Goal: Task Accomplishment & Management: Use online tool/utility

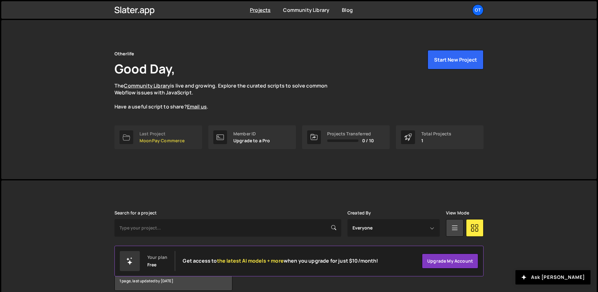
click at [168, 135] on div "Last Project" at bounding box center [162, 133] width 45 height 5
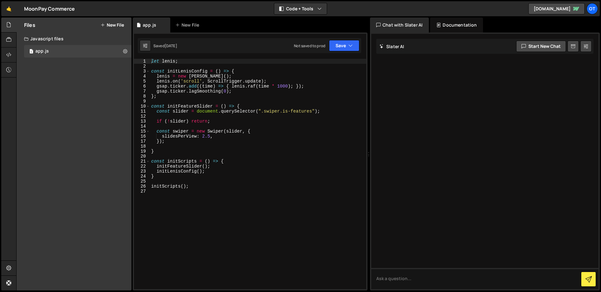
type textarea "slidesPerView: 2.5,"
click at [223, 136] on div "let [PERSON_NAME] ; const initLenisConfig = ( ) => { [PERSON_NAME] = new [PERSO…" at bounding box center [258, 179] width 216 height 241
paste textarea "prevEl: ".swiper-button-prev","
type textarea "prevEl: ".swiper-button-prev","
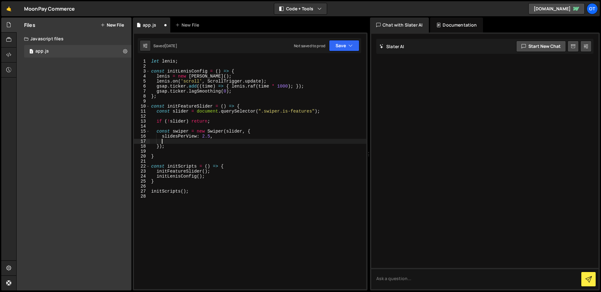
paste textarea "},"
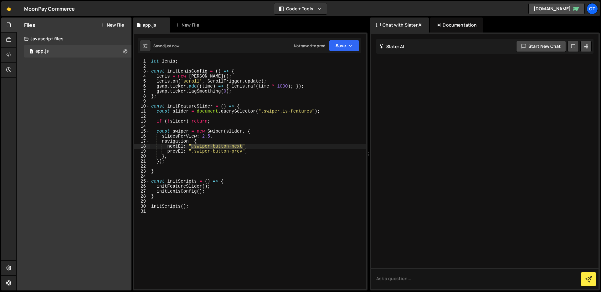
drag, startPoint x: 242, startPoint y: 146, endPoint x: 192, endPoint y: 146, distance: 49.8
click at [192, 146] on div "let [PERSON_NAME] ; const initLenisConfig = ( ) => { [PERSON_NAME] = new [PERSO…" at bounding box center [258, 179] width 216 height 241
click at [193, 152] on div "let [PERSON_NAME] ; const initLenisConfig = ( ) => { [PERSON_NAME] = new [PERSO…" at bounding box center [258, 179] width 216 height 241
click at [195, 151] on div "let [PERSON_NAME] ; const initLenisConfig = ( ) => { [PERSON_NAME] = new [PERSO…" at bounding box center [258, 179] width 216 height 241
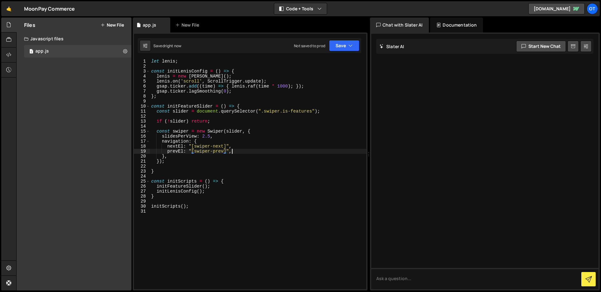
click at [267, 154] on div "let [PERSON_NAME] ; const initLenisConfig = ( ) => { [PERSON_NAME] = new [PERSO…" at bounding box center [258, 179] width 216 height 241
click at [200, 158] on div "let [PERSON_NAME] ; const initLenisConfig = ( ) => { [PERSON_NAME] = new [PERSO…" at bounding box center [258, 179] width 216 height 241
type textarea "},"
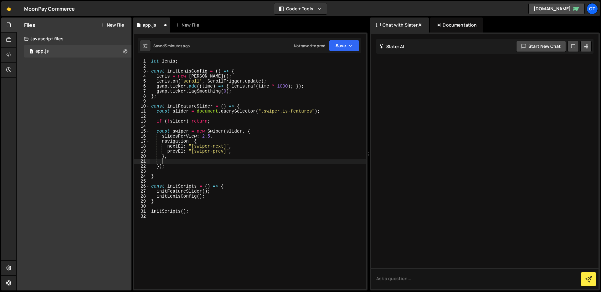
paste textarea "},"
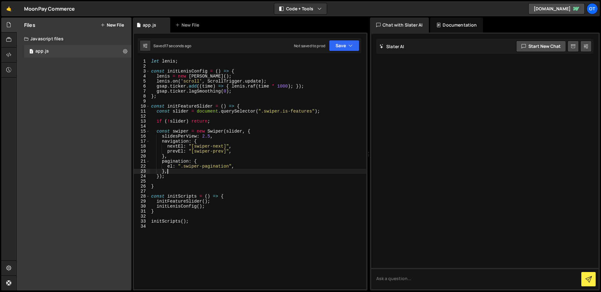
type textarea "el: ".swiper-pagination","
click at [175, 176] on div "let [PERSON_NAME] ; const initLenisConfig = ( ) => { [PERSON_NAME] = new [PERSO…" at bounding box center [258, 179] width 216 height 241
type textarea "},"
click at [175, 176] on div "let [PERSON_NAME] ; const initLenisConfig = ( ) => { [PERSON_NAME] = new [PERSO…" at bounding box center [258, 179] width 216 height 241
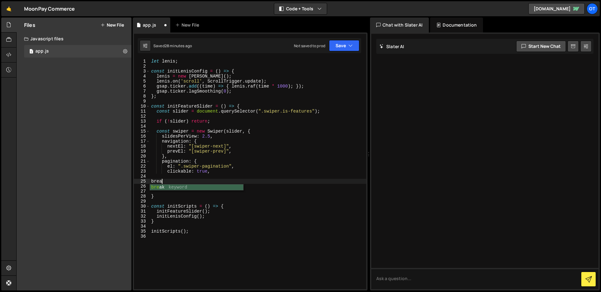
scroll to position [0, 1]
type textarea "},"
type textarea "breakpoints: {}"
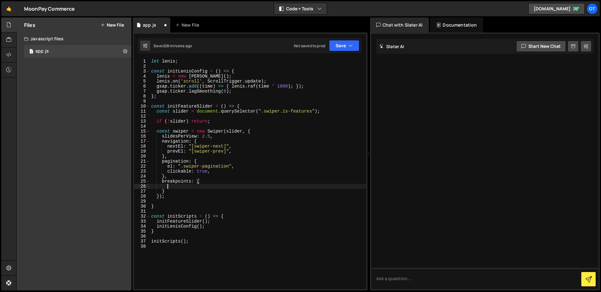
scroll to position [0, 1]
type textarea "991: {"
click at [224, 136] on div "let [PERSON_NAME] ; const initLenisConfig = ( ) => { [PERSON_NAME] = new [PERSO…" at bounding box center [258, 179] width 216 height 241
type textarea "slidesPerView: 2.5,"
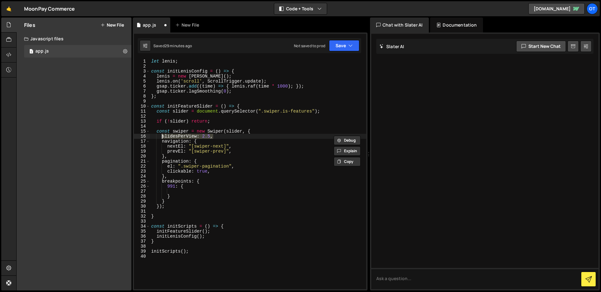
scroll to position [0, 0]
click at [183, 190] on div "let [PERSON_NAME] ; const initLenisConfig = ( ) => { [PERSON_NAME] = new [PERSO…" at bounding box center [258, 179] width 216 height 241
paste textarea "slidesPerView: 2.5,"
type textarea "slidesPerView: 2.5,"
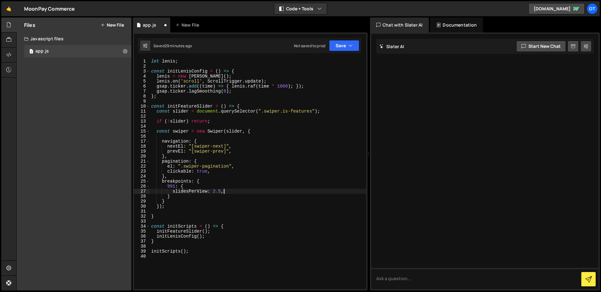
click at [213, 137] on div "let [PERSON_NAME] ; const initLenisConfig = ( ) => { [PERSON_NAME] = new [PERSO…" at bounding box center [258, 179] width 216 height 241
paste textarea "slidesPerView: 2.5,"
click at [207, 180] on div "let [PERSON_NAME] ; const initLenisConfig = ( ) => { [PERSON_NAME] = new [PERSO…" at bounding box center [258, 179] width 216 height 241
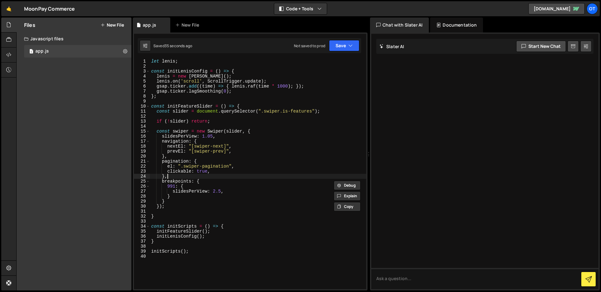
scroll to position [0, 1]
type textarea "breakpoints: {"
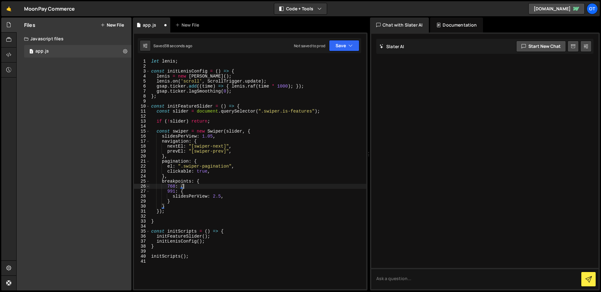
type textarea "768: {}"
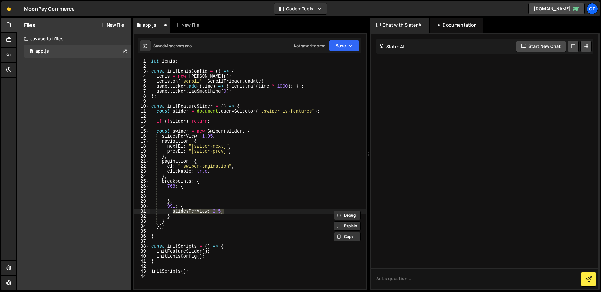
type textarea "let lenis;"
click at [198, 197] on div "let [PERSON_NAME] ; const initLenisConfig = ( ) => { [PERSON_NAME] = new [PERSO…" at bounding box center [258, 179] width 216 height 241
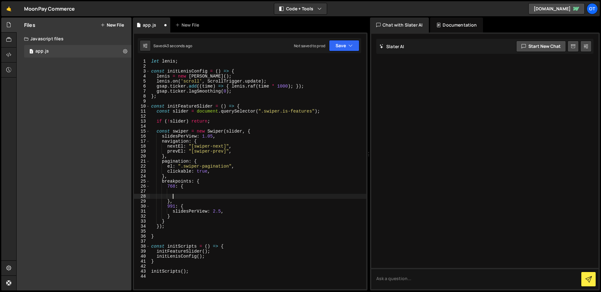
paste textarea "slidesPerView: 2.5,"
type textarea "slidesPerView: 2.5,"
click at [200, 194] on div "let [PERSON_NAME] ; const initLenisConfig = ( ) => { [PERSON_NAME] = new [PERSO…" at bounding box center [258, 179] width 216 height 241
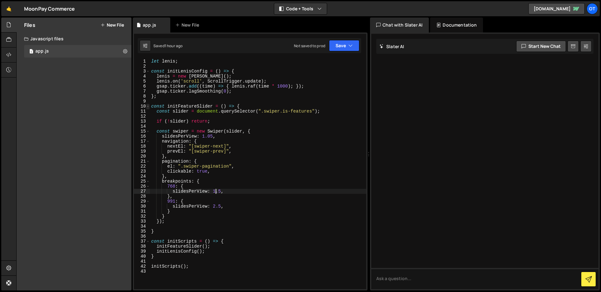
click at [149, 108] on span at bounding box center [147, 106] width 3 height 5
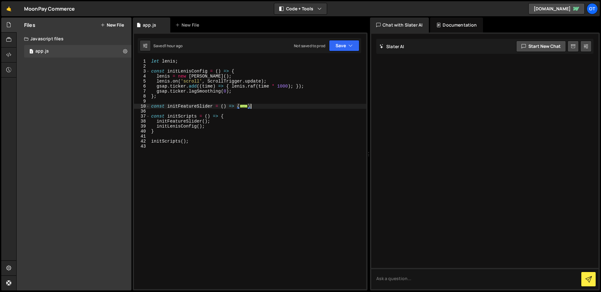
click at [255, 106] on div "let [PERSON_NAME] ; const initLenisConfig = ( ) => { [PERSON_NAME] = new [PERSO…" at bounding box center [258, 179] width 216 height 241
type textarea "}"
type textarea "const initMobileMenu = () => {"
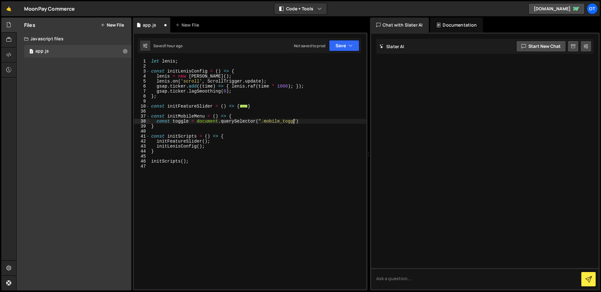
scroll to position [0, 10]
type textarea "const toggle = document.querySelector(".mobile_toggle");"
click at [332, 127] on div "let [PERSON_NAME] ; const initLenisConfig = ( ) => { [PERSON_NAME] = new [PERSO…" at bounding box center [258, 179] width 216 height 241
type textarea "const openIcon = document.querySelector(".menu-closed-icon");"
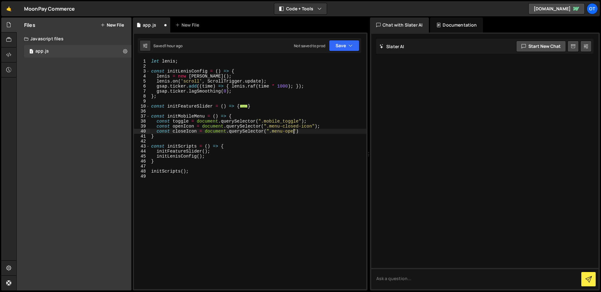
scroll to position [0, 10]
click at [292, 124] on div "let [PERSON_NAME] ; const initLenisConfig = ( ) => { [PERSON_NAME] = new [PERSO…" at bounding box center [258, 179] width 216 height 241
click at [293, 128] on div "let [PERSON_NAME] ; const initLenisConfig = ( ) => { [PERSON_NAME] = new [PERSO…" at bounding box center [258, 179] width 216 height 241
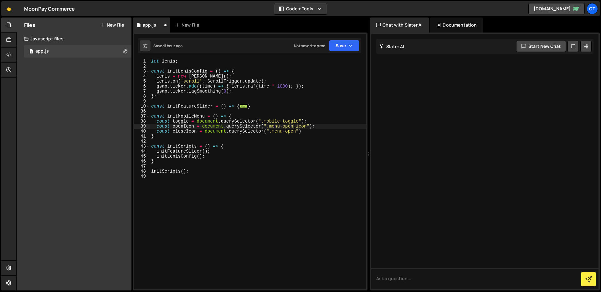
click at [292, 130] on div "let [PERSON_NAME] ; const initLenisConfig = ( ) => { [PERSON_NAME] = new [PERSO…" at bounding box center [258, 179] width 216 height 241
type textarea "const closeIcon = document.querySelector(".menu-close-icon");"
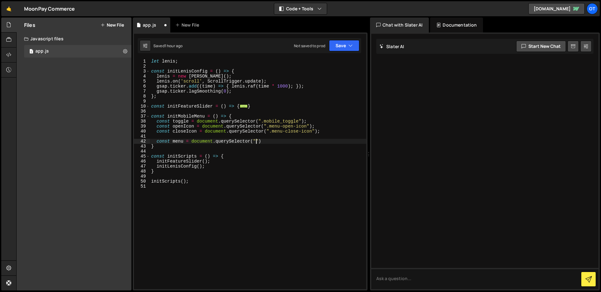
scroll to position [0, 7]
type textarea "const menu = document.querySelector(".mobile_menu");"
type textarea "const innerMenu = document.querySelector(".mobile_menu-inner");"
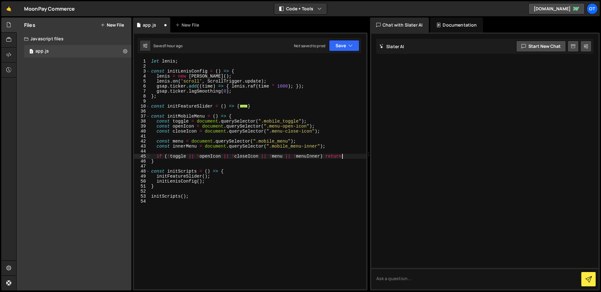
type textarea "if (!toggle || !openIcon || !closeIcon || !menu || !menuInner) return;"
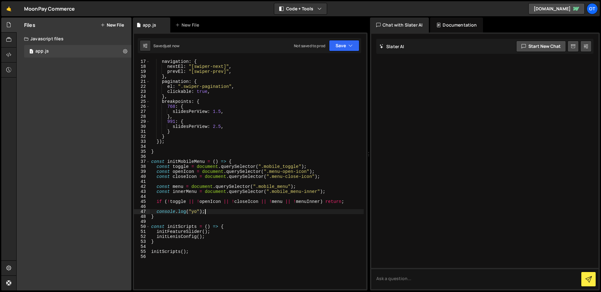
scroll to position [80, 0]
click at [195, 161] on div "slidesPerView : 1.05 , navigation : { nextEl : "[swiper-next]" , prevEl : "[swi…" at bounding box center [257, 174] width 214 height 241
click at [218, 233] on div "slidesPerView : 1.05 , navigation : { nextEl : "[swiper-next]" , prevEl : "[swi…" at bounding box center [257, 174] width 214 height 241
click at [219, 238] on div "slidesPerView : 1.05 , navigation : { nextEl : "[swiper-next]" , prevEl : "[swi…" at bounding box center [257, 174] width 214 height 241
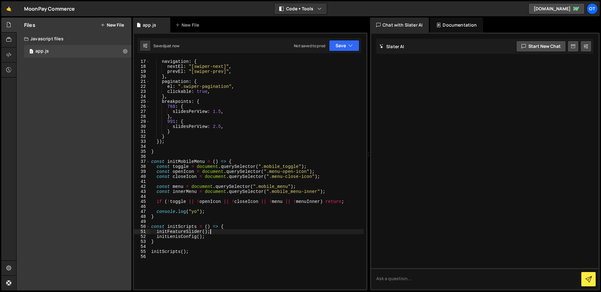
type textarea "initLenisConfig();"
paste textarea "initMobileMenu"
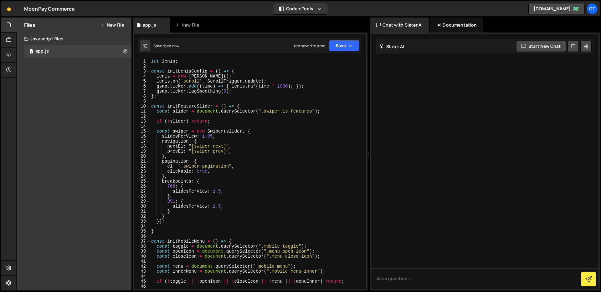
scroll to position [2, 0]
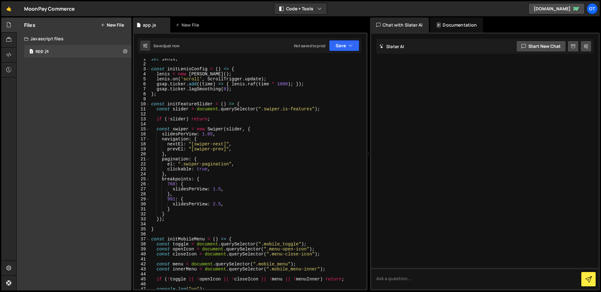
click at [190, 60] on div "let [PERSON_NAME] ; const initLenisConfig = ( ) => { [PERSON_NAME] = new [PERSO…" at bounding box center [257, 177] width 214 height 241
type textarea "let lenis;"
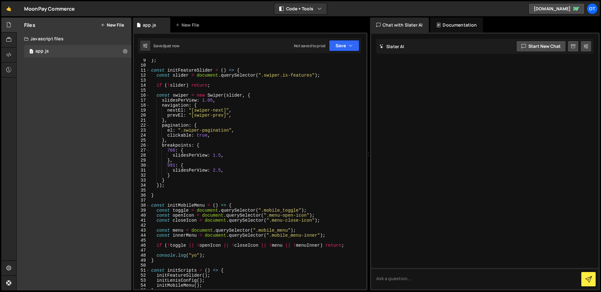
scroll to position [137, 0]
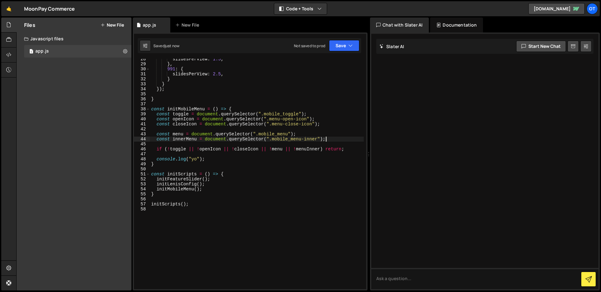
click at [343, 141] on div "slidesPerView : 1.5 , } , 991 : { slidesPerView : 2.5 , } } }) ; } const initMo…" at bounding box center [257, 177] width 214 height 241
type textarea "const innerMenu = document.querySelector(".mobile_menu-inner");"
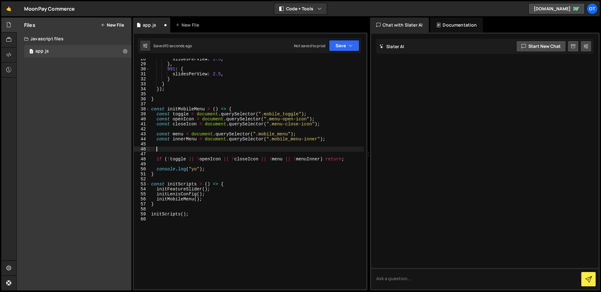
scroll to position [0, 1]
type textarea "ScrollTrigger"
type textarea "console.log("toggle", toggle);"
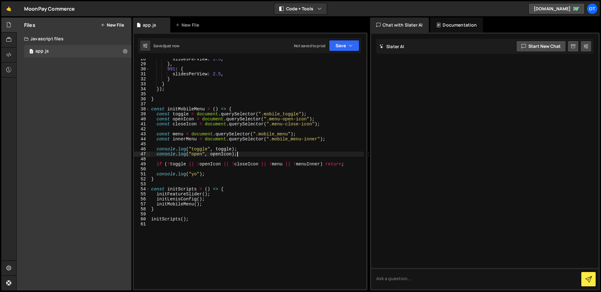
type textarea "console.log("open", openIcon);"
click at [241, 154] on div "slidesPerView : 1.5 , } , 991 : { slidesPerView : 2.5 , } } }) ; } const initMo…" at bounding box center [257, 177] width 214 height 241
paste textarea "console.log("open", openIcon);"
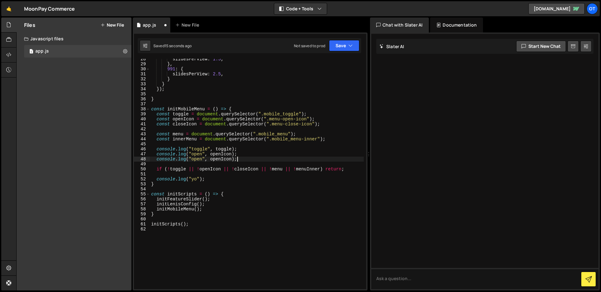
click at [181, 126] on div "slidesPerView : 1.5 , } , 991 : { slidesPerView : 2.5 , } } }) ; } const initMo…" at bounding box center [257, 177] width 214 height 241
click at [198, 160] on div "slidesPerView : 1.5 , } , 991 : { slidesPerView : 2.5 , } } }) ; } const initMo…" at bounding box center [257, 177] width 214 height 241
paste textarea "closeIco"
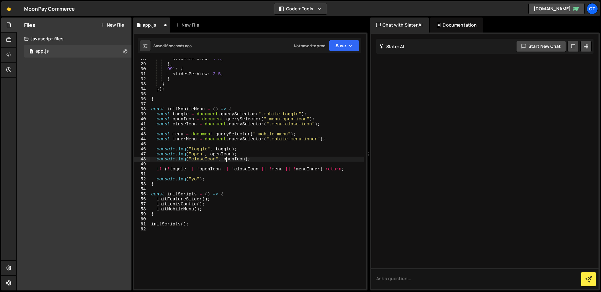
click at [226, 158] on div "slidesPerView : 1.5 , } , 991 : { slidesPerView : 2.5 , } } }) ; } const initMo…" at bounding box center [257, 177] width 214 height 241
click at [240, 160] on div "slidesPerView : 1.5 , } , 991 : { slidesPerView : 2.5 , } } }) ; } const initMo…" at bounding box center [257, 177] width 214 height 241
paste textarea "close"
type textarea "console.log("closeIcon", closeIcon);"
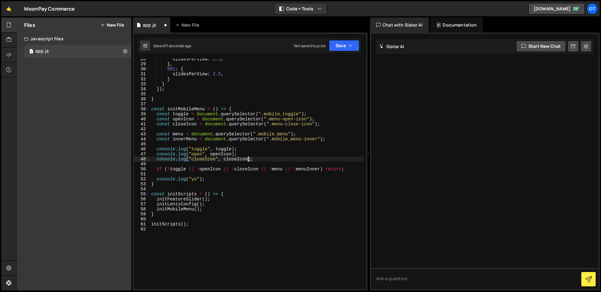
click at [323, 127] on div "slidesPerView : 1.5 , } , 991 : { slidesPerView : 2.5 , } } }) ; } const initMo…" at bounding box center [257, 177] width 214 height 241
click at [259, 159] on div "slidesPerView : 1.5 , } , 991 : { slidesPerView : 2.5 , } } }) ; } const initMo…" at bounding box center [257, 177] width 214 height 241
type textarea "console.log("closeIcon", closeIcon);"
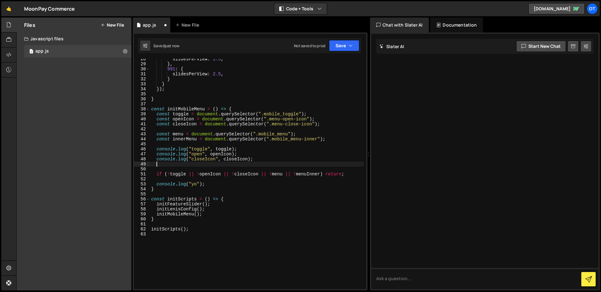
paste textarea "closeIcon"
type textarea "closeIcon"
type textarea "console.log("closeIcon", closeIcon);"
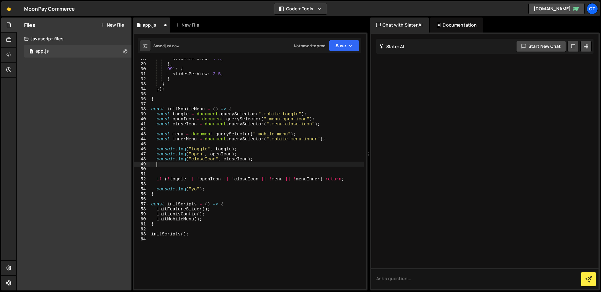
paste textarea "console.log("closeIcon", closeIcon);"
type textarea "console.log("closeIcon", closeIcon);"
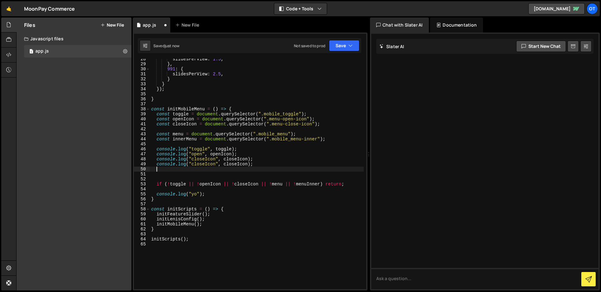
paste textarea "console.log("closeIcon", closeIcon);"
click at [180, 135] on div "slidesPerView : 1.5 , } , 991 : { slidesPerView : 2.5 , } } }) ; } const initMo…" at bounding box center [257, 177] width 214 height 241
click at [209, 166] on div "slidesPerView : 1.5 , } , 991 : { slidesPerView : 2.5 , } } }) ; } const initMo…" at bounding box center [257, 177] width 214 height 241
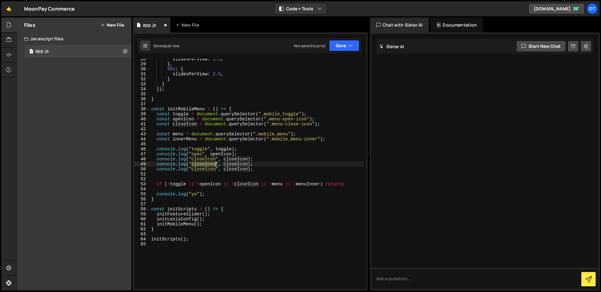
paste textarea "menu"
click at [220, 163] on div "slidesPerView : 1.5 , } , 991 : { slidesPerView : 2.5 , } } }) ; } const initMo…" at bounding box center [257, 177] width 214 height 241
paste textarea "menu"
click at [185, 139] on div "slidesPerView : 1.5 , } , 991 : { slidesPerView : 2.5 , } } }) ; } const initMo…" at bounding box center [257, 177] width 214 height 241
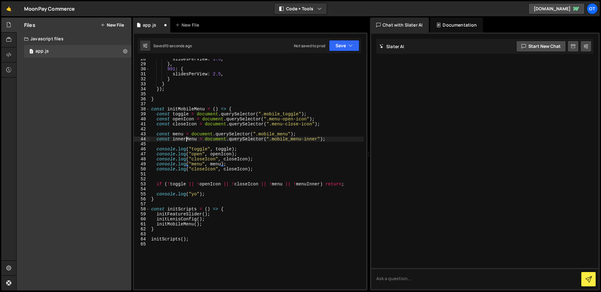
type textarea "const innerMenu = document.querySelector(".mobile_menu-inner");"
click at [185, 139] on div "slidesPerView : 1.5 , } , 991 : { slidesPerView : 2.5 , } } }) ; } const initMo…" at bounding box center [257, 177] width 214 height 241
click at [197, 172] on div "slidesPerView : 1.5 , } , 991 : { slidesPerView : 2.5 , } } }) ; } const initMo…" at bounding box center [257, 177] width 214 height 241
paste textarea "innerMenu"
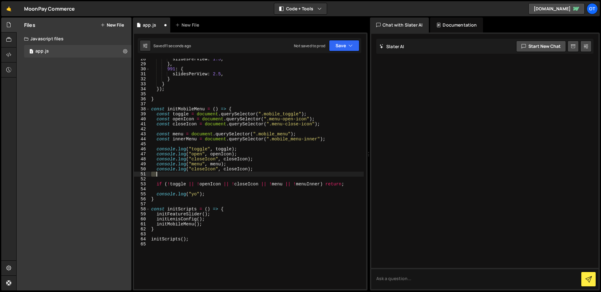
type textarea "innerMenu"
click at [209, 169] on div "slidesPerView : 1.5 , } , 991 : { slidesPerView : 2.5 , } } }) ; } const initMo…" at bounding box center [257, 177] width 214 height 241
paste textarea "innerMenu"
click at [243, 168] on div "slidesPerView : 1.5 , } , 991 : { slidesPerView : 2.5 , } } }) ; } const initMo…" at bounding box center [257, 177] width 214 height 241
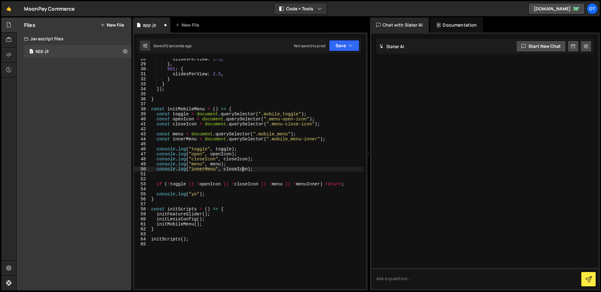
click at [243, 168] on div "slidesPerView : 1.5 , } , 991 : { slidesPerView : 2.5 , } } }) ; } const initMo…" at bounding box center [257, 177] width 214 height 241
paste textarea "innerMenu"
click at [286, 166] on div "slidesPerView : 1.5 , } , 991 : { slidesPerView : 2.5 , } } }) ; } const initMo…" at bounding box center [257, 177] width 214 height 241
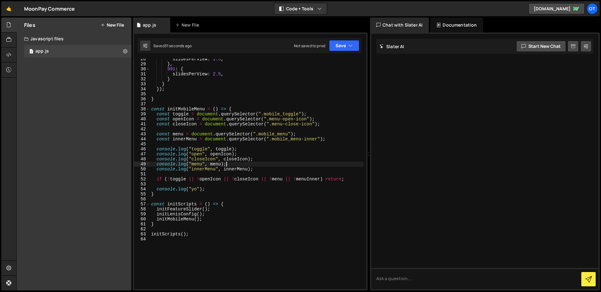
click at [190, 140] on div "slidesPerView : 1.5 , } , 991 : { slidesPerView : 2.5 , } } }) ; } const initMo…" at bounding box center [257, 177] width 214 height 241
click at [304, 179] on div "slidesPerView : 1.5 , } , 991 : { slidesPerView : 2.5 , } } }) ; } const initMo…" at bounding box center [257, 177] width 214 height 241
paste textarea "innerMenu"
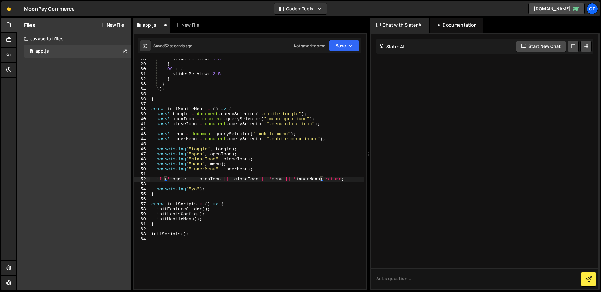
click at [321, 195] on div "slidesPerView : 1.5 , } , 991 : { slidesPerView : 2.5 , } } }) ; } const initMo…" at bounding box center [257, 177] width 214 height 241
type textarea "}"
click at [216, 186] on div "slidesPerView : 1.5 , } , 991 : { slidesPerView : 2.5 , } } }) ; } const initMo…" at bounding box center [257, 177] width 214 height 241
drag, startPoint x: 215, startPoint y: 188, endPoint x: 124, endPoint y: 189, distance: 91.1
click at [124, 189] on div "Files New File Javascript files 1 app.js 0 CSS files Copy share link Edit File …" at bounding box center [308, 155] width 585 height 274
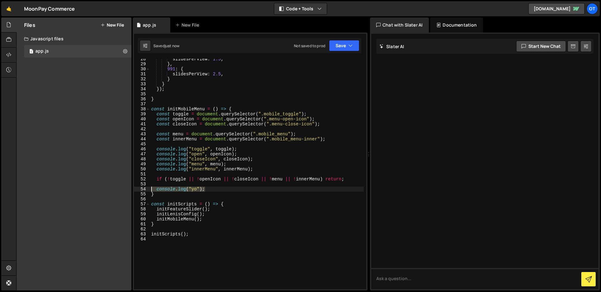
type textarea "console.log("yo");"
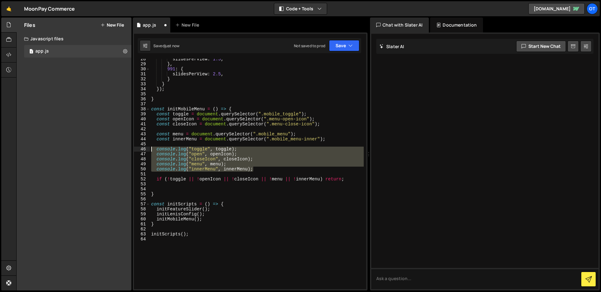
drag, startPoint x: 262, startPoint y: 170, endPoint x: 131, endPoint y: 148, distance: 133.0
click at [131, 148] on div "Files New File Javascript files 1 app.js 0 CSS files Copy share link Edit File …" at bounding box center [308, 155] width 585 height 274
type textarea "console.log("toggle", toggle); console.log("open", openIcon);"
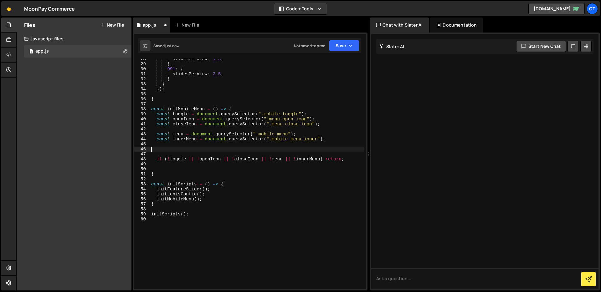
type textarea "if (!toggle || !openIcon || !closeIcon || !menu || !innerMenu) return;"
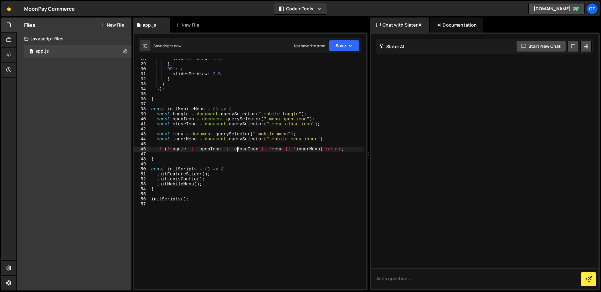
click at [239, 151] on div "slidesPerView : 1.5 , } , 991 : { slidesPerView : 2.5 , } } }) ; } const initMo…" at bounding box center [257, 177] width 214 height 241
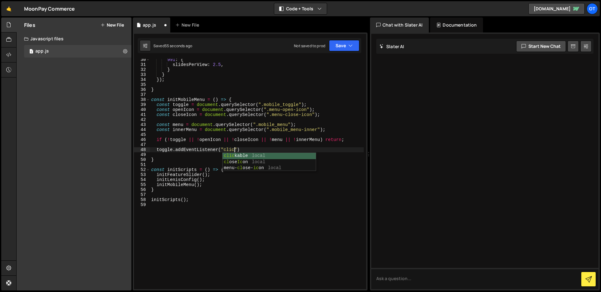
scroll to position [0, 6]
type textarea "toggle.addEventListener("click", () => {)"
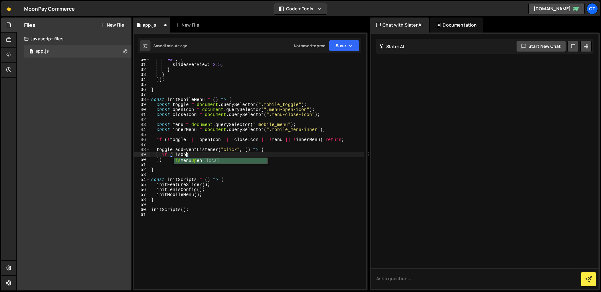
scroll to position [0, 2]
type textarea "if (!isMenuOpen) {"
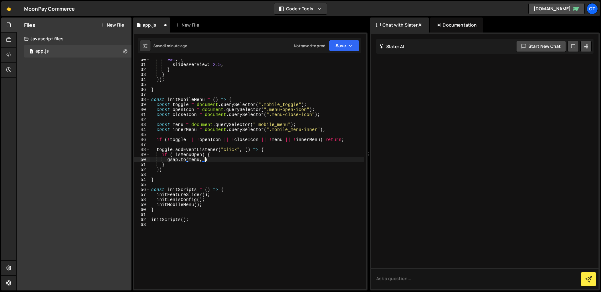
type textarea "[DOMAIN_NAME](menu, {"
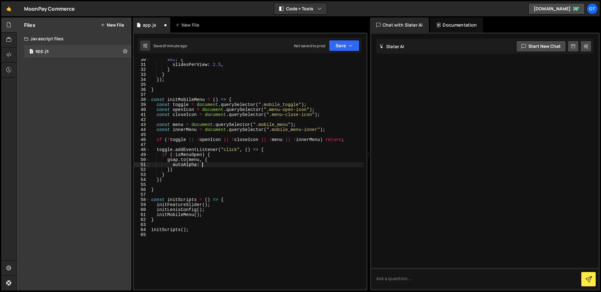
scroll to position [0, 3]
click at [349, 139] on div "991 : { slidesPerView : 2.5 , } } }) ; } const initMobileMenu = ( ) => { const …" at bounding box center [257, 177] width 214 height 241
type textarea "if (!toggle || !openIcon || !closeIcon || !menu || !innerMenu) return;"
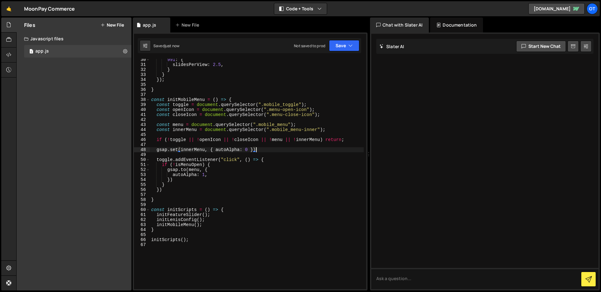
scroll to position [0, 7]
click at [218, 174] on div "991 : { slidesPerView : 2.5 , } } }) ; } const initMobileMenu = ( ) => { const …" at bounding box center [257, 177] width 214 height 241
type textarea "autoAlpha: 1,"
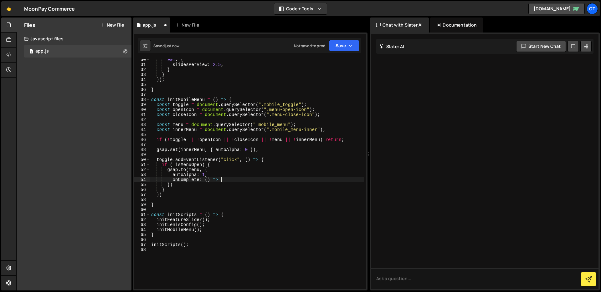
type textarea "onComplete: () => {"
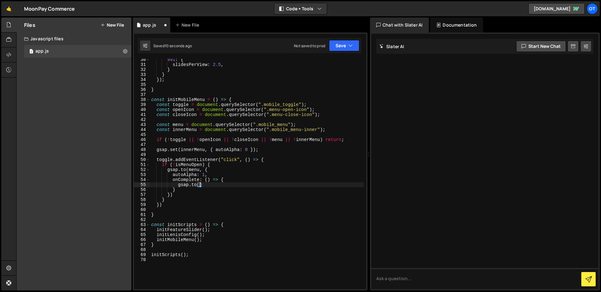
scroll to position [0, 3]
type textarea "[DOMAIN_NAME](innerMenu, {)"
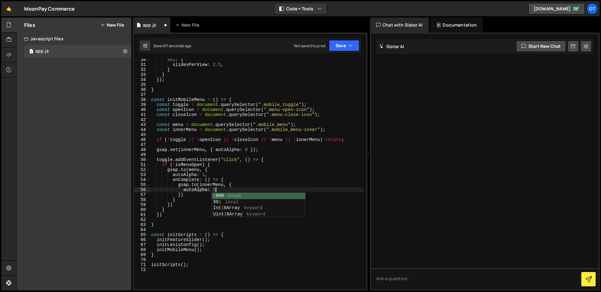
scroll to position [0, 4]
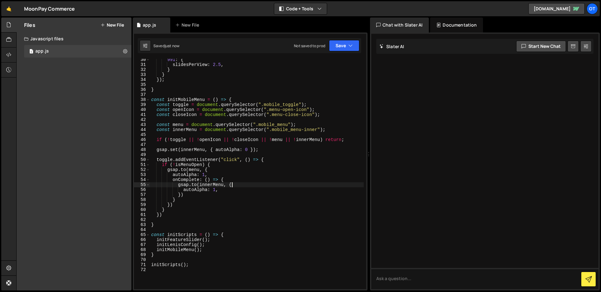
click at [276, 183] on div "991 : { slidesPerView : 2.5 , } } }) ; } const initMobileMenu = ( ) => { const …" at bounding box center [257, 177] width 214 height 241
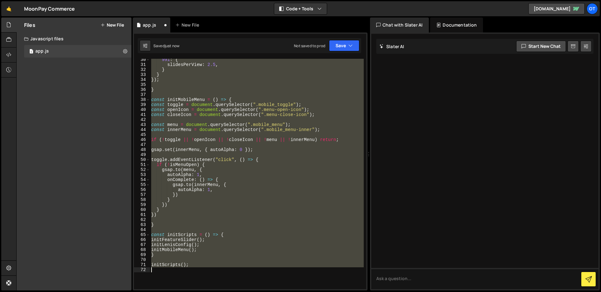
click at [276, 183] on div "991 : { slidesPerView : 2.5 , } } }) ; } const initMobileMenu = ( ) => { const …" at bounding box center [257, 174] width 214 height 231
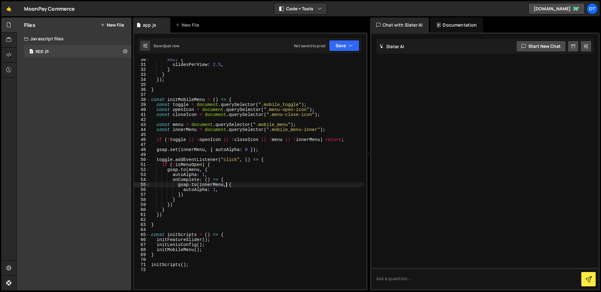
click at [273, 162] on div "991 : { slidesPerView : 2.5 , } } }) ; } const initMobileMenu = ( ) => { const …" at bounding box center [257, 177] width 214 height 241
drag, startPoint x: 223, startPoint y: 166, endPoint x: 124, endPoint y: 164, distance: 99.6
click at [124, 164] on div "Files New File Javascript files 1 app.js 0 CSS files Copy share link Edit File …" at bounding box center [308, 155] width 585 height 274
click at [227, 160] on div "991 : { slidesPerView : 2.5 , } } }) ; } const initMobileMenu = ( ) => { const …" at bounding box center [257, 177] width 214 height 241
click at [223, 166] on div "991 : { slidesPerView : 2.5 , } } }) ; } const initMobileMenu = ( ) => { const …" at bounding box center [257, 177] width 214 height 241
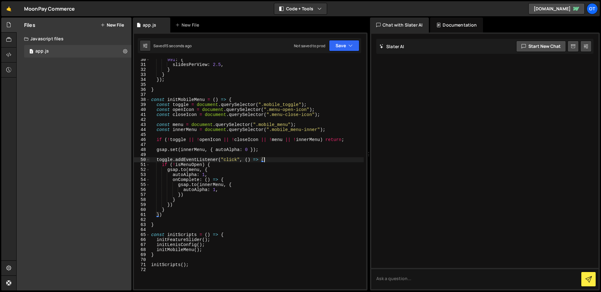
click at [270, 161] on div "991 : { slidesPerView : 2.5 , } } }) ; } const initMobileMenu = ( ) => { const …" at bounding box center [257, 177] width 214 height 241
type textarea "toggle.addEventListener("click", () => {"
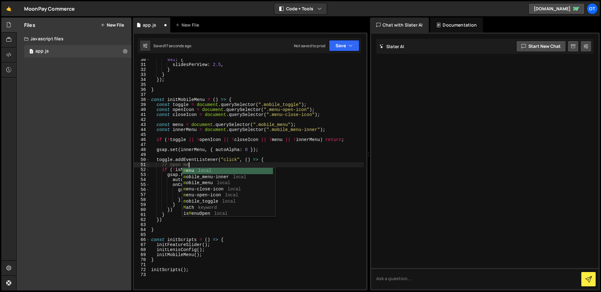
scroll to position [0, 3]
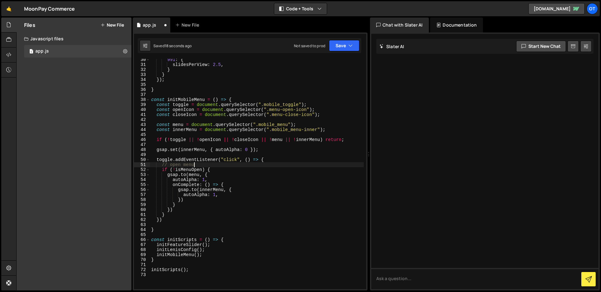
click at [201, 161] on div "991 : { slidesPerView : 2.5 , } } }) ; } const initMobileMenu = ( ) => { const …" at bounding box center [257, 177] width 214 height 241
click at [215, 171] on div "991 : { slidesPerView : 2.5 , } } }) ; } const initMobileMenu = ( ) => { const …" at bounding box center [257, 177] width 214 height 241
click at [179, 214] on div "991 : { slidesPerView : 2.5 , } } }) ; } const initMobileMenu = ( ) => { const …" at bounding box center [257, 177] width 214 height 241
type textarea "}"
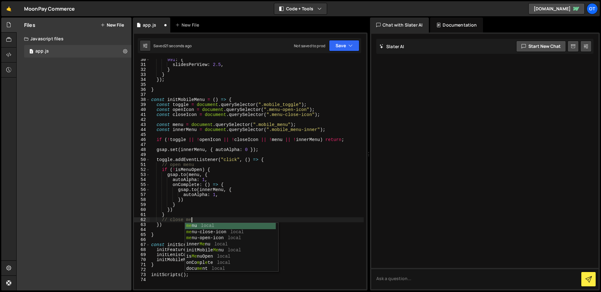
type textarea "// close menu"
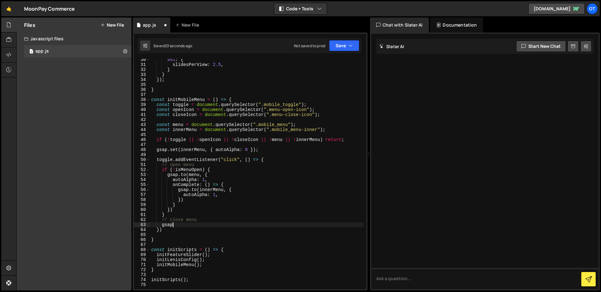
scroll to position [0, 1]
type textarea "g"
type textarea "} else {"
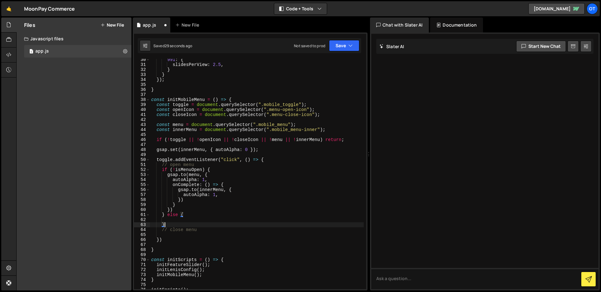
type textarea "// close menu"
type textarea "}"
paste textarea "// close menu"
type textarea "// close menu"
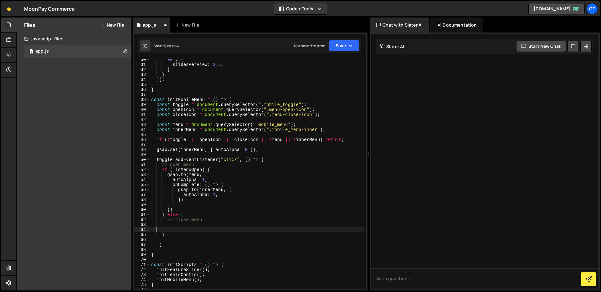
scroll to position [0, 0]
click at [237, 190] on div "991 : { slidesPerView : 2.5 , } } }) ; } const initMobileMenu = ( ) => { const …" at bounding box center [257, 177] width 214 height 241
click at [191, 198] on div "991 : { slidesPerView : 2.5 , } } }) ; } const initMobileMenu = ( ) => { const …" at bounding box center [257, 177] width 214 height 241
click at [183, 209] on div "991 : { slidesPerView : 2.5 , } } }) ; } const initMobileMenu = ( ) => { const …" at bounding box center [257, 177] width 214 height 241
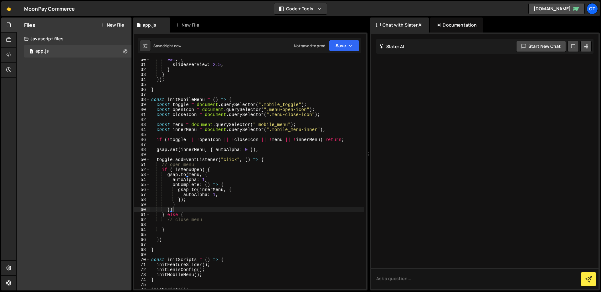
scroll to position [0, 1]
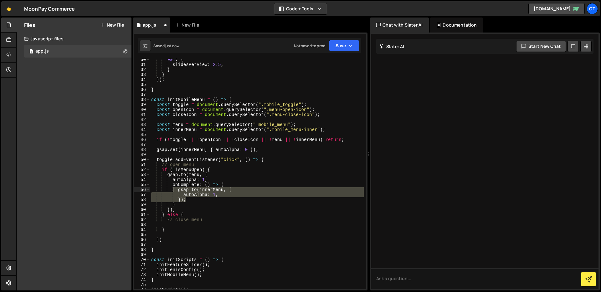
drag, startPoint x: 177, startPoint y: 188, endPoint x: 174, endPoint y: 189, distance: 3.5
click at [174, 189] on div "991 : { slidesPerView : 2.5 , } } }) ; } const initMobileMenu = ( ) => { const …" at bounding box center [257, 177] width 214 height 241
type textarea "[DOMAIN_NAME](innerMenu, { autoAlpha: 1,"
click at [177, 227] on div "991 : { slidesPerView : 2.5 , } } }) ; } const initMobileMenu = ( ) => { const …" at bounding box center [257, 177] width 214 height 241
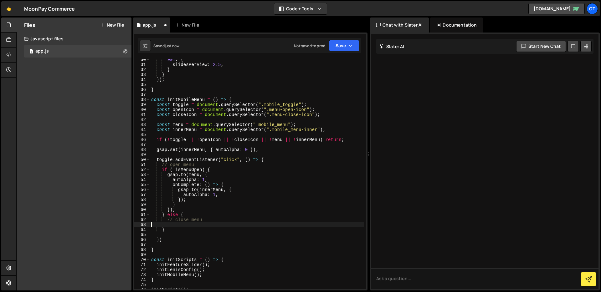
paste textarea "});"
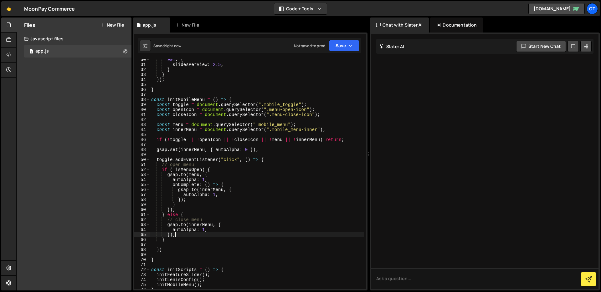
click at [218, 231] on div "991 : { slidesPerView : 2.5 , } } }) ; } const initMobileMenu = ( ) => { const …" at bounding box center [257, 177] width 214 height 241
click at [233, 185] on div "991 : { slidesPerView : 2.5 , } } }) ; } const initMobileMenu = ( ) => { const …" at bounding box center [257, 177] width 214 height 241
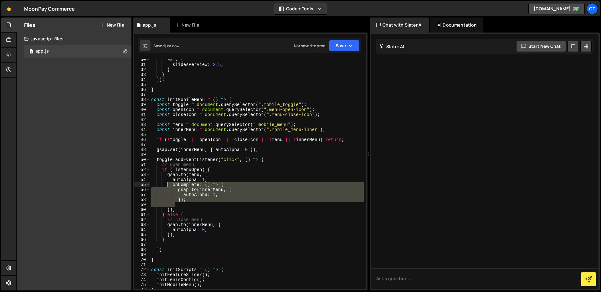
drag, startPoint x: 183, startPoint y: 204, endPoint x: 167, endPoint y: 187, distance: 23.9
click at [167, 187] on div "991 : { slidesPerView : 2.5 , } } }) ; } const initMobileMenu = ( ) => { const …" at bounding box center [257, 177] width 214 height 241
click at [215, 232] on div "991 : { slidesPerView : 2.5 , } } }) ; } const initMobileMenu = ( ) => { const …" at bounding box center [257, 177] width 214 height 241
type textarea "autoAlpha: 0,"
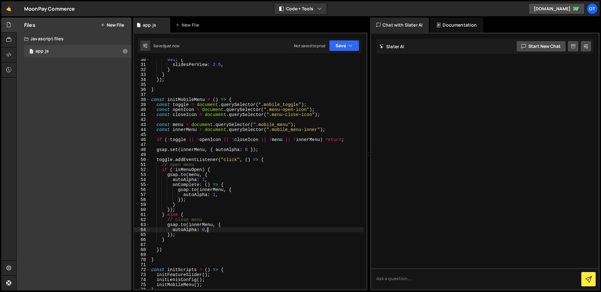
scroll to position [0, 1]
paste textarea "}"
click at [193, 175] on div "991 : { slidesPerView : 2.5 , } } }) ; } const initMobileMenu = ( ) => { const …" at bounding box center [257, 177] width 214 height 241
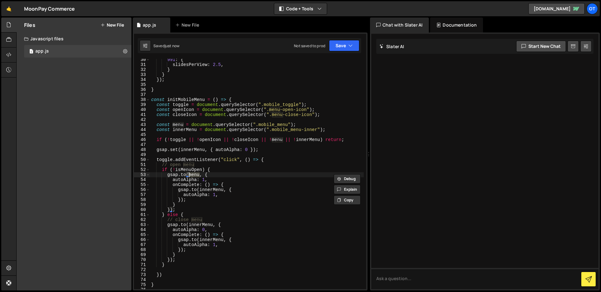
click at [209, 240] on div "991 : { slidesPerView : 2.5 , } } }) ; } const initMobileMenu = ( ) => { const …" at bounding box center [257, 177] width 214 height 241
paste textarea "m"
click at [245, 246] on div "991 : { slidesPerView : 2.5 , } } }) ; } const initMobileMenu = ( ) => { const …" at bounding box center [257, 177] width 214 height 241
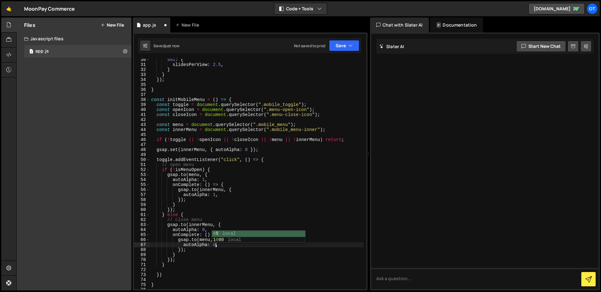
scroll to position [0, 4]
click at [214, 170] on div "991 : { slidesPerView : 2.5 , } } }) ; } const initMobileMenu = ( ) => { const …" at bounding box center [257, 177] width 214 height 241
click at [181, 210] on div "991 : { slidesPerView : 2.5 , } } }) ; } const initMobileMenu = ( ) => { const …" at bounding box center [257, 177] width 214 height 241
type textarea "});"
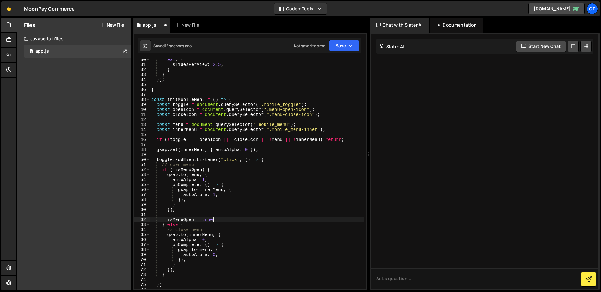
scroll to position [0, 4]
click at [236, 237] on div "991 : { slidesPerView : 2.5 , } } }) ; } const initMobileMenu = ( ) => { const …" at bounding box center [257, 177] width 214 height 241
click at [186, 270] on div "991 : { slidesPerView : 2.5 , } } }) ; } const initMobileMenu = ( ) => { const …" at bounding box center [257, 177] width 214 height 241
type textarea "});"
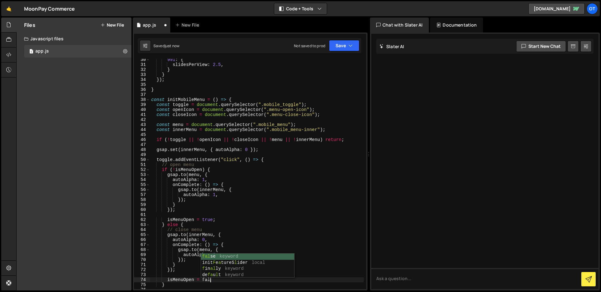
scroll to position [0, 4]
click at [221, 171] on div "991 : { slidesPerView : 2.5 , } } }) ; } const initMobileMenu = ( ) => { const …" at bounding box center [257, 177] width 214 height 241
click at [184, 209] on div "991 : { slidesPerView : 2.5 , } } }) ; } const initMobileMenu = ( ) => { const …" at bounding box center [257, 177] width 214 height 241
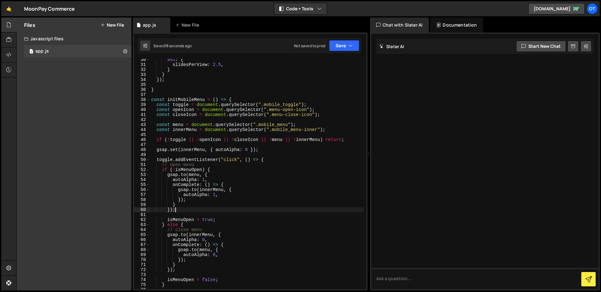
click at [221, 220] on div "991 : { slidesPerView : 2.5 , } } }) ; } const initMobileMenu = ( ) => { const …" at bounding box center [257, 177] width 214 height 241
click at [211, 163] on div "991 : { slidesPerView : 2.5 , } } }) ; } const initMobileMenu = ( ) => { const …" at bounding box center [257, 177] width 214 height 241
type textarea "// open menu"
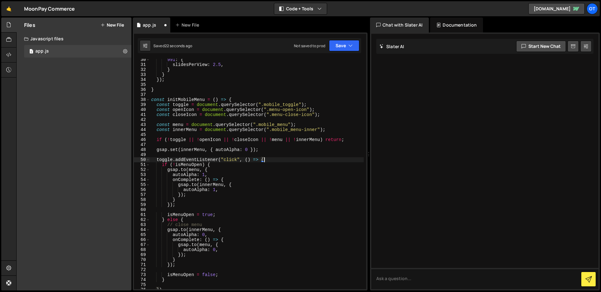
type textarea "if (!isMenuOpen) {"
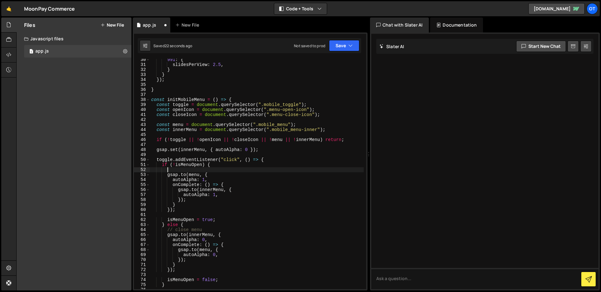
paste textarea "// open menu"
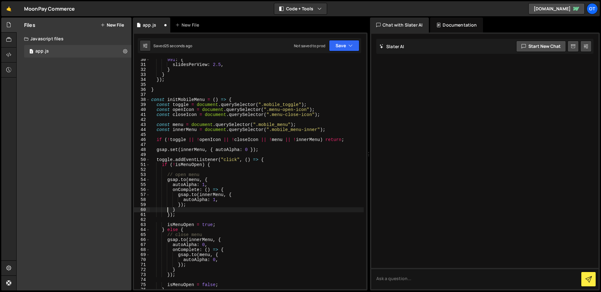
type textarea "});"
type textarea "isMenuOpen = true;"
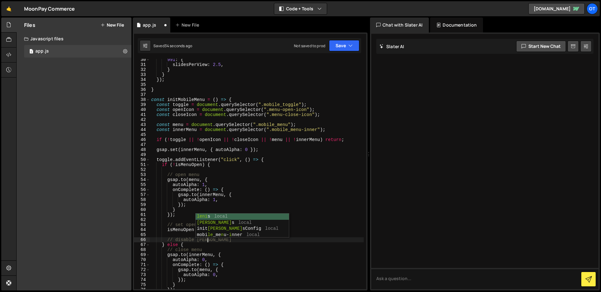
type textarea "// disable [PERSON_NAME]"
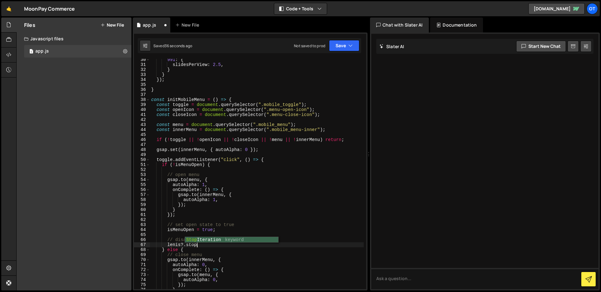
scroll to position [0, 3]
type textarea "[PERSON_NAME]?.stop();"
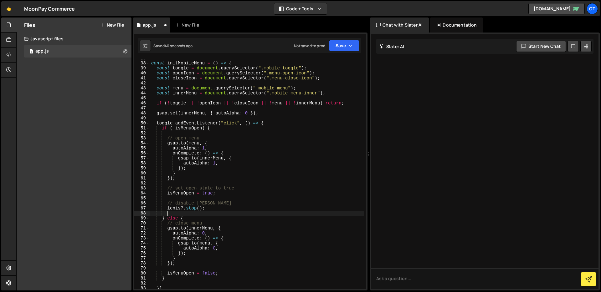
scroll to position [183, 0]
click at [232, 228] on div "const initMobileMenu = ( ) => { const toggle = document . querySelector ( ".mob…" at bounding box center [257, 176] width 214 height 241
type textarea "[DOMAIN_NAME](innerMenu, {"
drag, startPoint x: 188, startPoint y: 269, endPoint x: 190, endPoint y: 267, distance: 3.4
click at [188, 269] on div "const initMobileMenu = ( ) => { const toggle = document . querySelector ( ".mob…" at bounding box center [257, 176] width 214 height 241
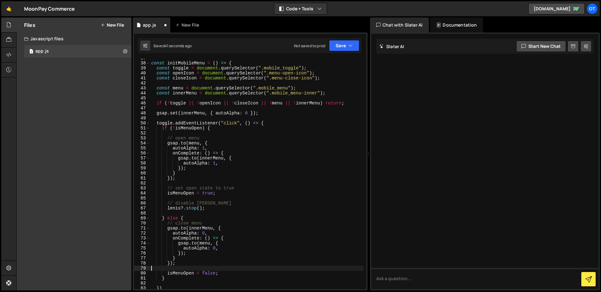
scroll to position [0, 0]
type textarea "isMenuOpen = false;"
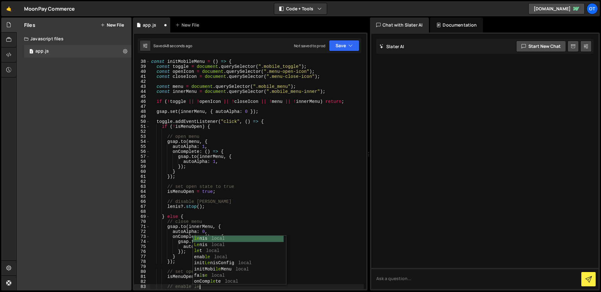
type textarea "// enable [PERSON_NAME]"
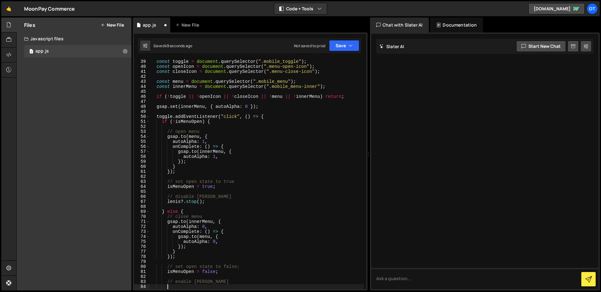
scroll to position [190, 0]
type textarea "// enable [PERSON_NAME]"
type textarea "isMenuOpen = false;"
type textarea "// enable [PERSON_NAME]"
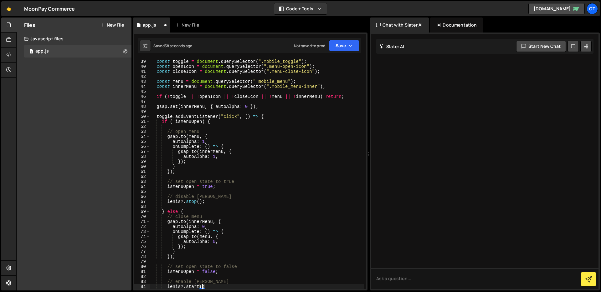
type textarea "[PERSON_NAME]?.start();"
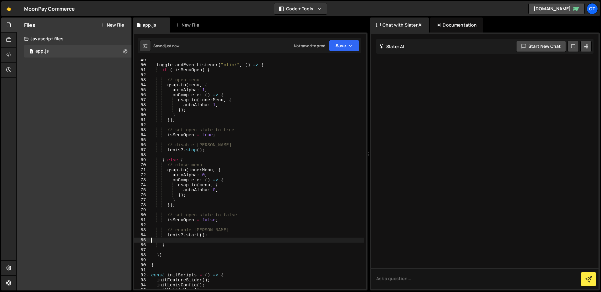
scroll to position [261, 0]
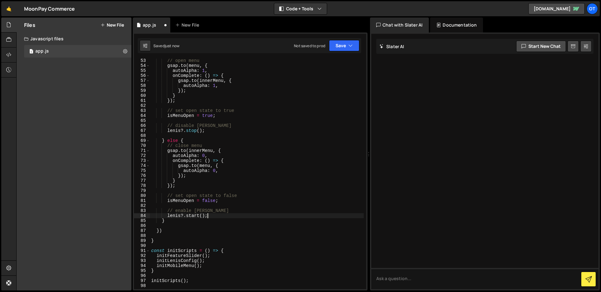
type textarea "}"
type textarea "})"
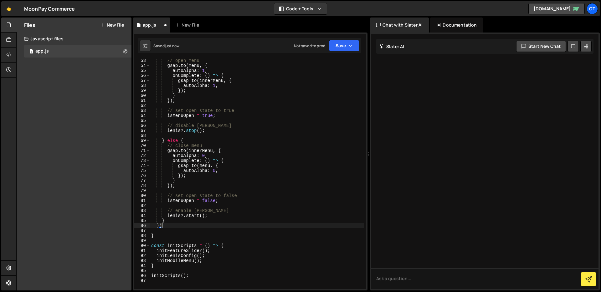
type textarea "});"
click at [203, 231] on div "// open menu gsap . to ( menu , { autoAlpha : 1 , onComplete : ( ) => { gsap . …" at bounding box center [257, 178] width 214 height 241
type textarea "''"
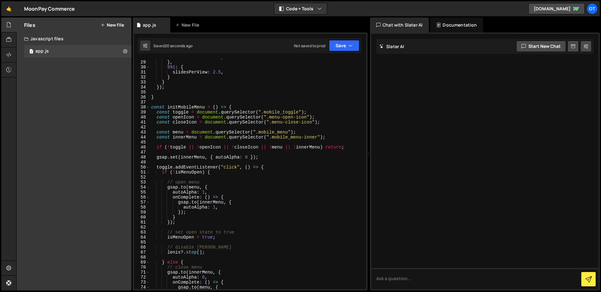
scroll to position [139, 0]
click at [269, 167] on div "slidesPerView : 1.5 , } , 991 : { slidesPerView : 2.5 , } } }) ; } const initMo…" at bounding box center [257, 175] width 214 height 241
click at [323, 138] on div "slidesPerView : 1.5 , } , 991 : { slidesPerView : 2.5 , } } }) ; } const initMo…" at bounding box center [257, 175] width 214 height 241
type textarea "const innerMenu = document.querySelector(".mobile_menu-inner");"
click at [320, 128] on div "slidesPerView : 1.5 , } , 991 : { slidesPerView : 2.5 , } } }) ; } const initMo…" at bounding box center [257, 175] width 214 height 241
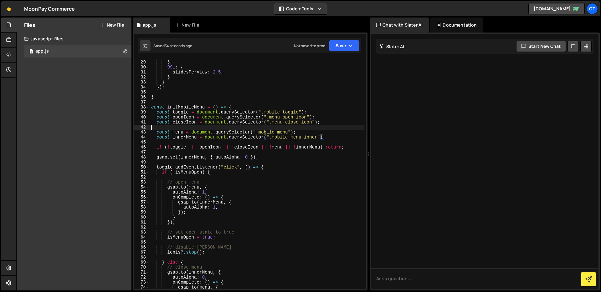
scroll to position [0, 0]
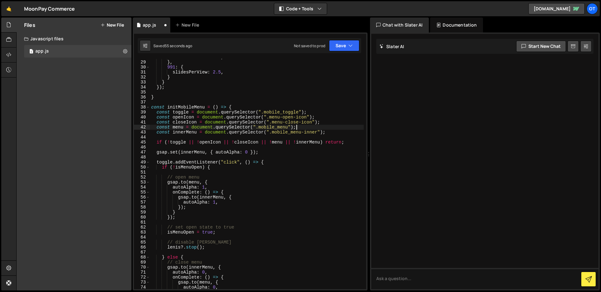
type textarea "const innerMenu = document.querySelector(".mobile_menu-inner");"
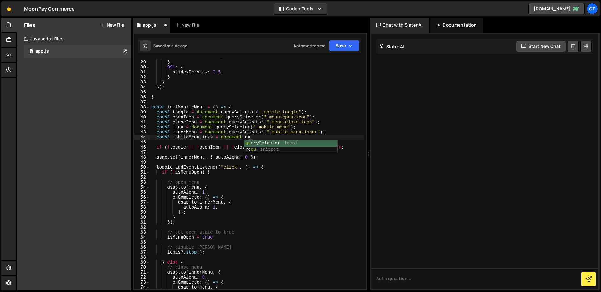
scroll to position [0, 7]
paste textarea "mobile_menu-links")"
type textarea "const mobileMenuLinks = document.querySelectorAll(".mobile_menu-links");"
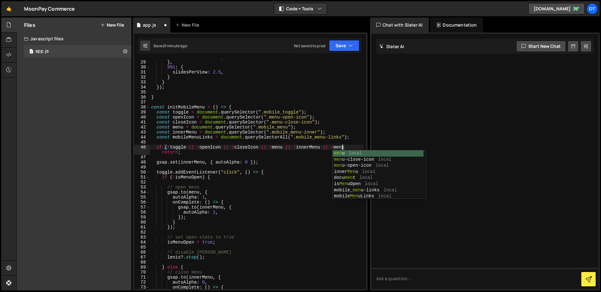
scroll to position [142, 0]
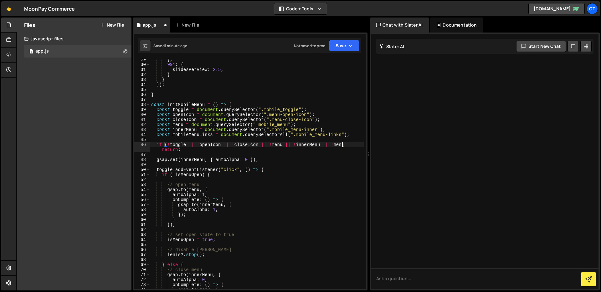
click at [185, 133] on div "} , 991 : { slidesPerView : 2.5 , } } }) ; } const initMobileMenu = ( ) => { co…" at bounding box center [257, 177] width 214 height 241
click at [180, 134] on div "} , 991 : { slidesPerView : 2.5 , } } }) ; } const initMobileMenu = ( ) => { co…" at bounding box center [257, 177] width 214 height 241
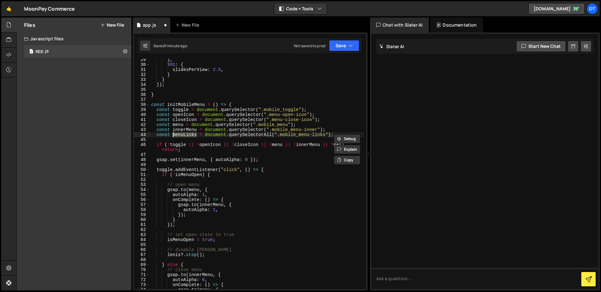
click at [319, 172] on div "} , 991 : { slidesPerView : 2.5 , } } }) ; } const initMobileMenu = ( ) => { co…" at bounding box center [257, 177] width 214 height 241
click at [339, 144] on div "} , 991 : { slidesPerView : 2.5 , } } }) ; } const initMobileMenu = ( ) => { co…" at bounding box center [257, 177] width 214 height 241
paste textarea "uLinks"
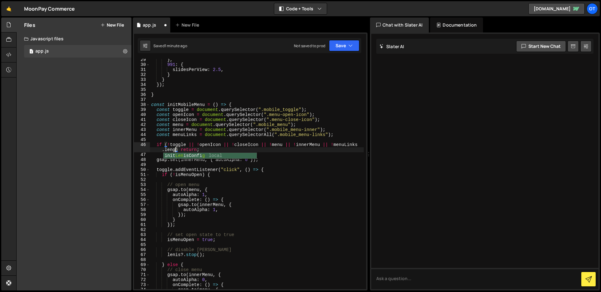
type textarea "if (!toggle || !openIcon || !closeIcon || !menu || !innerMenu || !menuLinks.len…"
click at [328, 138] on div "} , 991 : { slidesPerView : 2.5 , } } }) ; } const initMobileMenu = ( ) => { co…" at bounding box center [257, 177] width 214 height 241
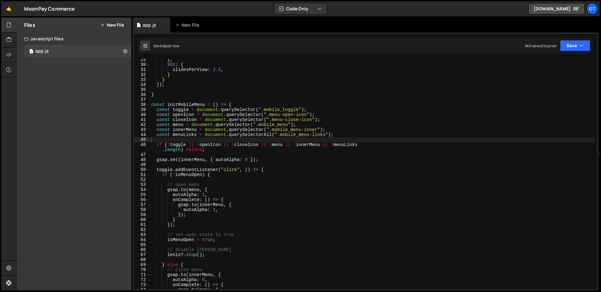
drag, startPoint x: 369, startPoint y: 152, endPoint x: 601, endPoint y: 121, distance: 233.6
click at [601, 120] on div at bounding box center [599, 155] width 3 height 274
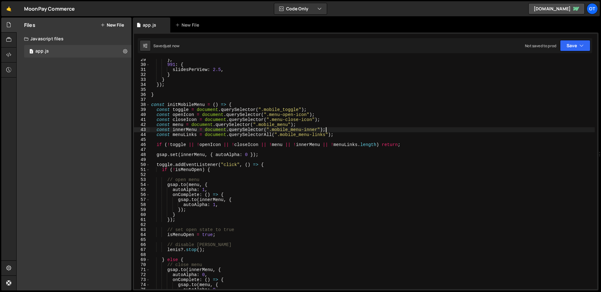
click at [436, 132] on div "} , 991 : { slidesPerView : 2.5 , } } }) ; } const initMobileMenu = ( ) => { co…" at bounding box center [372, 177] width 445 height 241
click at [418, 144] on div "} , 991 : { slidesPerView : 2.5 , } } }) ; } const initMobileMenu = ( ) => { co…" at bounding box center [372, 177] width 445 height 241
click at [279, 165] on div "} , 991 : { slidesPerView : 2.5 , } } }) ; } const initMobileMenu = ( ) => { co…" at bounding box center [372, 177] width 445 height 241
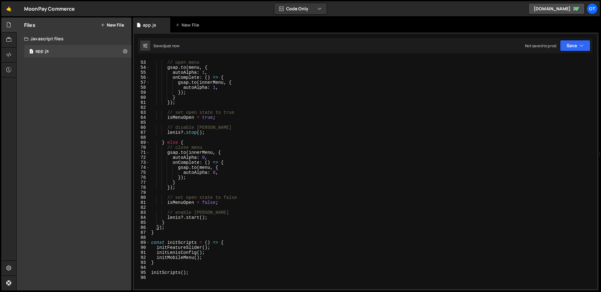
scroll to position [279, 0]
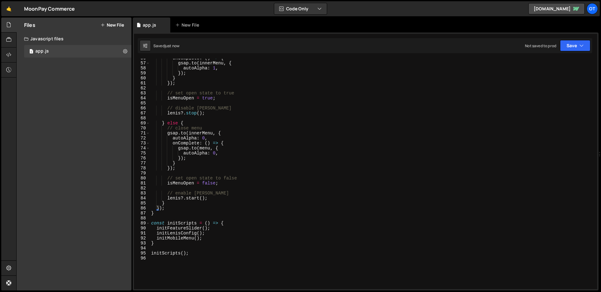
click at [192, 206] on div "onComplete : ( ) => { gsap . to ( innerMenu , { autoAlpha : 1 , }) ; } }) ; // …" at bounding box center [372, 176] width 445 height 241
type textarea "});"
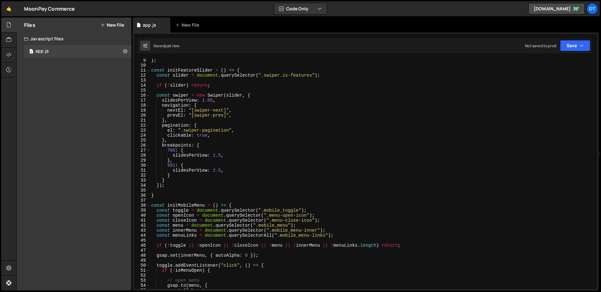
scroll to position [60, 0]
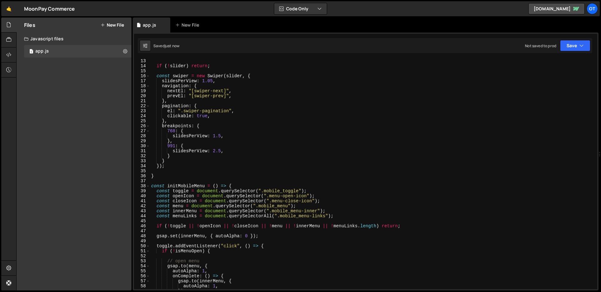
drag, startPoint x: 324, startPoint y: 218, endPoint x: 338, endPoint y: 226, distance: 15.7
click at [324, 218] on div "if ( ! slider ) return ; const swiper = new Swiper ( slider , { slidesPerView :…" at bounding box center [372, 179] width 445 height 241
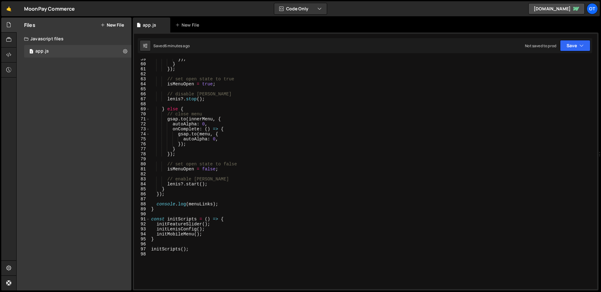
scroll to position [290, 0]
click at [231, 206] on div "autoAlpha : 1 , }) ; } }) ; // set open state to true isMenuOpen = true ; // di…" at bounding box center [372, 174] width 445 height 241
click at [192, 213] on div "autoAlpha : 1 , }) ; } }) ; // set open state to true isMenuOpen = true ; // di…" at bounding box center [372, 174] width 445 height 241
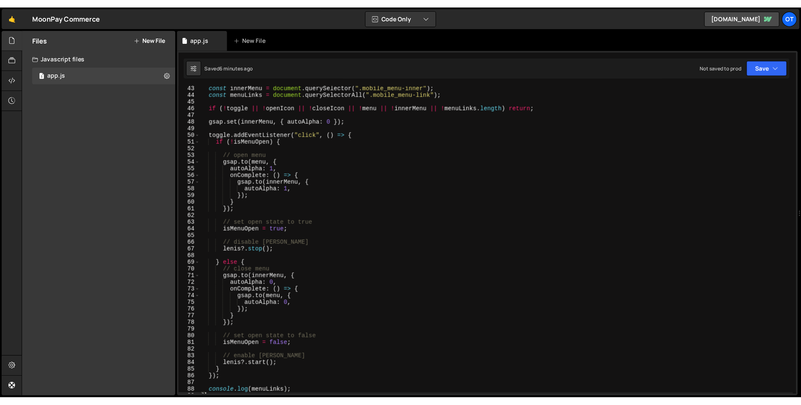
scroll to position [167, 0]
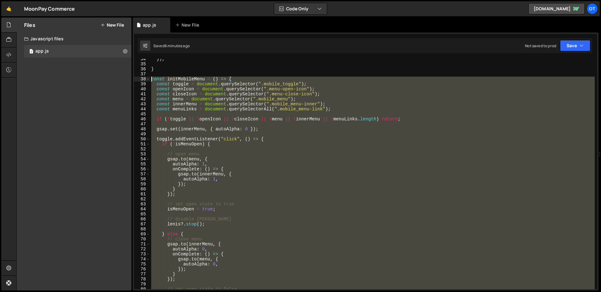
click at [151, 80] on div "}) ; } const initMobileMenu = ( ) => { const toggle = document . querySelector …" at bounding box center [372, 177] width 445 height 241
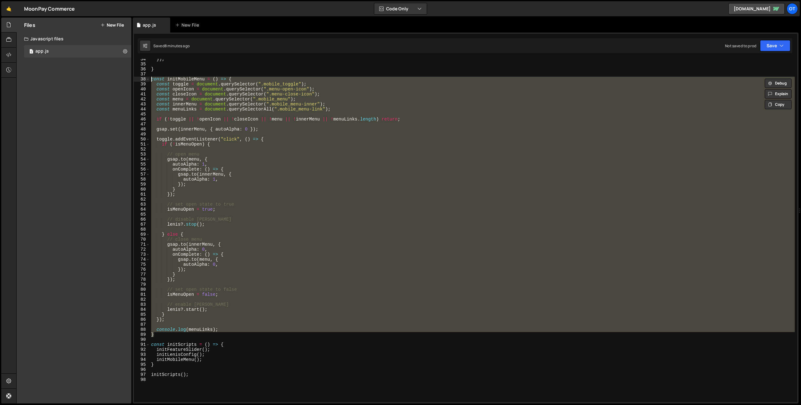
drag, startPoint x: 201, startPoint y: 294, endPoint x: 165, endPoint y: 328, distance: 49.4
click at [201, 292] on div "}) ; } const initMobileMenu = ( ) => { const toggle = document . querySelector …" at bounding box center [472, 230] width 645 height 343
type textarea "isMenuOpen = false;"
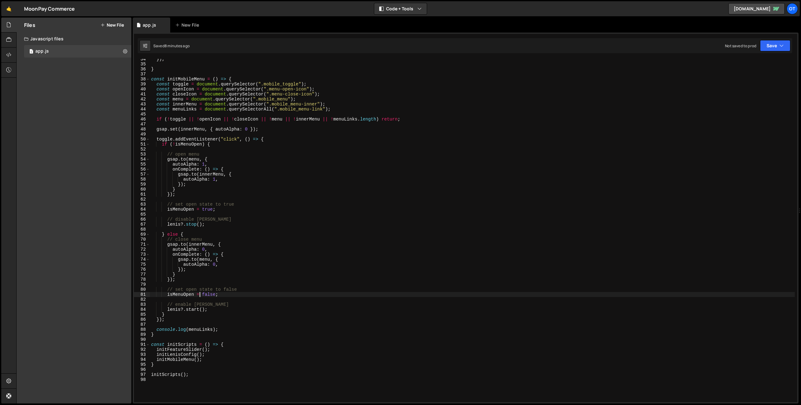
click at [159, 292] on div "}) ; } const initMobileMenu = ( ) => { const toggle = document . querySelector …" at bounding box center [472, 233] width 645 height 353
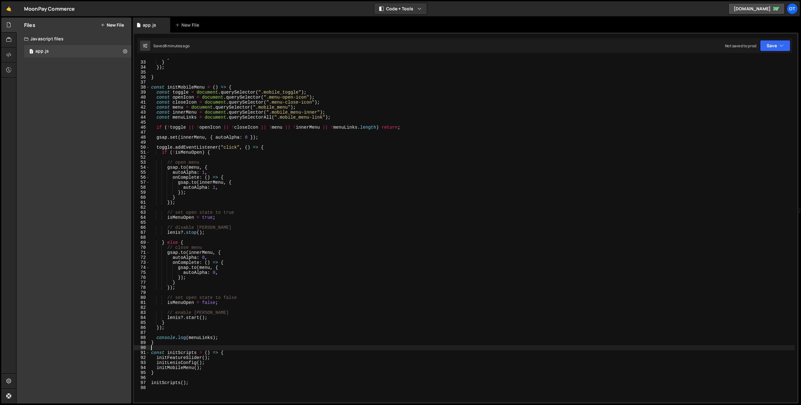
scroll to position [102, 0]
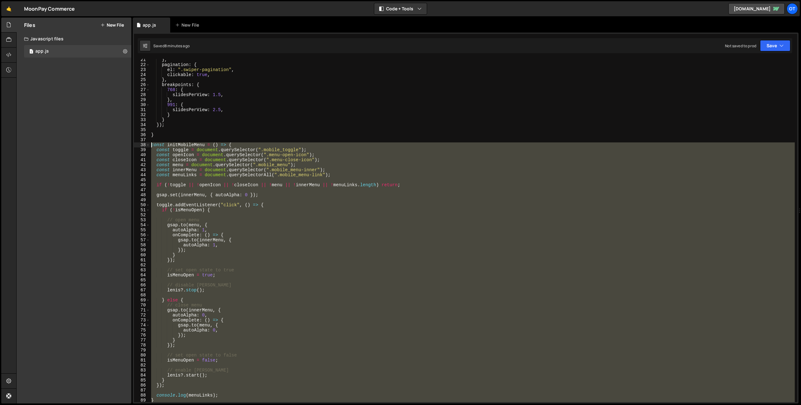
click at [151, 145] on div "} , pagination : { el : ".swiper-pagination" , clickable : true , } , breakpoin…" at bounding box center [472, 233] width 645 height 353
type textarea "const initMobileMenu = () => { const toggle = document.querySelector(".mobile_t…"
paste textarea
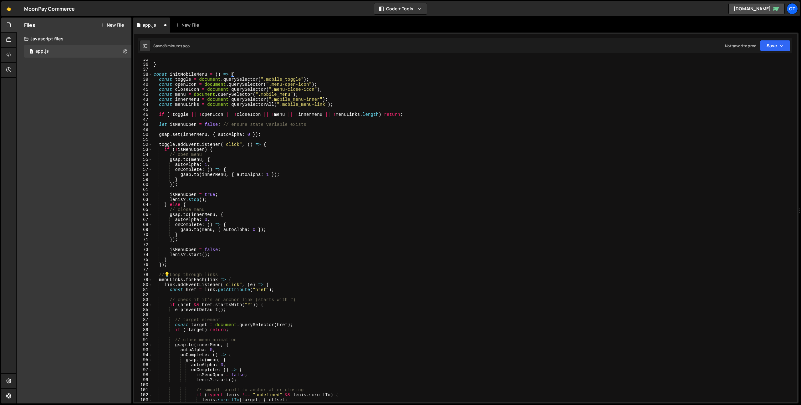
scroll to position [172, 0]
click at [315, 124] on div "} const initMobileMenu = ( ) => { const toggle = document . querySelector ( ".m…" at bounding box center [473, 233] width 643 height 353
type textarea "let isMenuOpen = false; // ensure state variable exists"
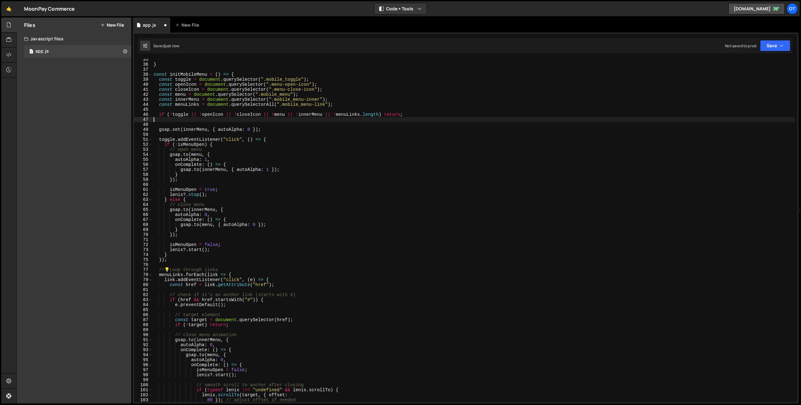
type textarea "if (!toggle || !openIcon || !closeIcon || !menu || !innerMenu || !menuLinks.len…"
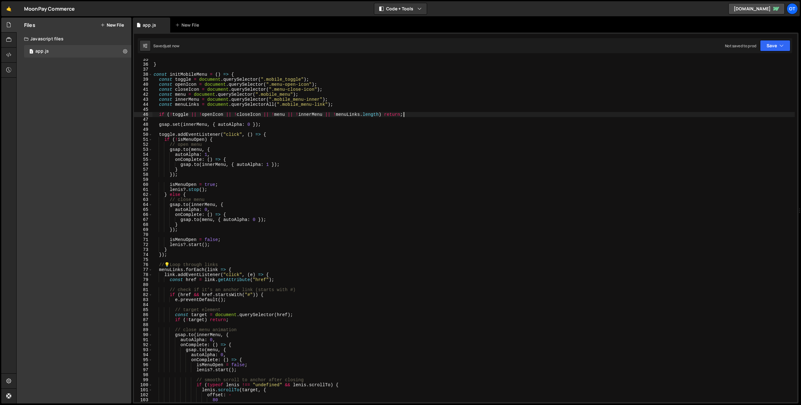
click at [247, 261] on div "} const initMobileMenu = ( ) => { const toggle = document . querySelector ( ".m…" at bounding box center [473, 233] width 643 height 353
type textarea "// 💡 Loop through links"
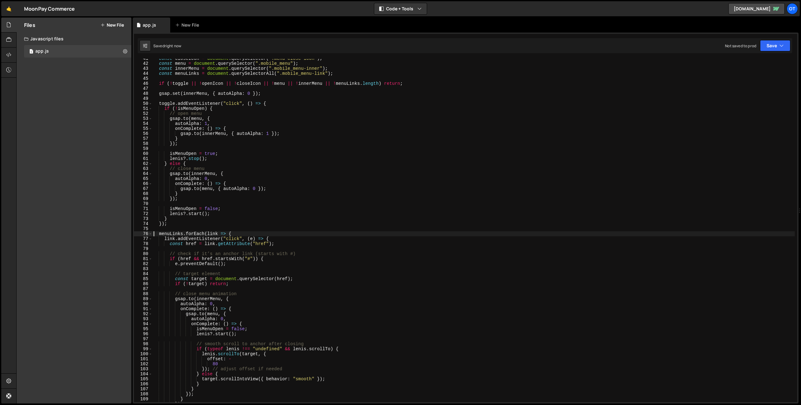
scroll to position [203, 0]
click at [318, 251] on div "const closeIcon = document . querySelector ( ".menu-close-icon" ) ; const menu …" at bounding box center [473, 232] width 643 height 353
type textarea "// check if it’s an anchor link (starts with #)"
click at [277, 268] on div "const closeIcon = document . querySelector ( ".menu-close-icon" ) ; const menu …" at bounding box center [473, 232] width 643 height 353
type textarea "// target element"
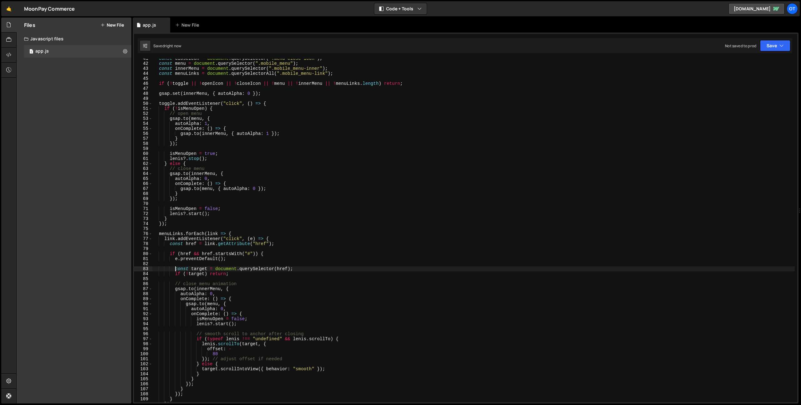
click at [318, 292] on div "const closeIcon = document . querySelector ( ".menu-close-icon" ) ; const menu …" at bounding box center [473, 232] width 643 height 353
type textarea "// smooth scroll to anchor after closing"
click at [269, 284] on div "const closeIcon = document . querySelector ( ".menu-close-icon" ) ; const menu …" at bounding box center [473, 232] width 643 height 353
type textarea "// close menu animation"
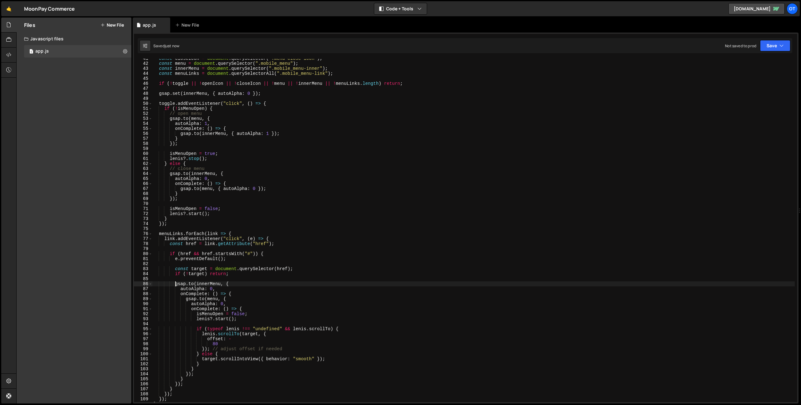
click at [290, 292] on div "const closeIcon = document . querySelector ( ".menu-close-icon" ) ; const menu …" at bounding box center [473, 232] width 643 height 353
type textarea "}); // adjust offset if needed"
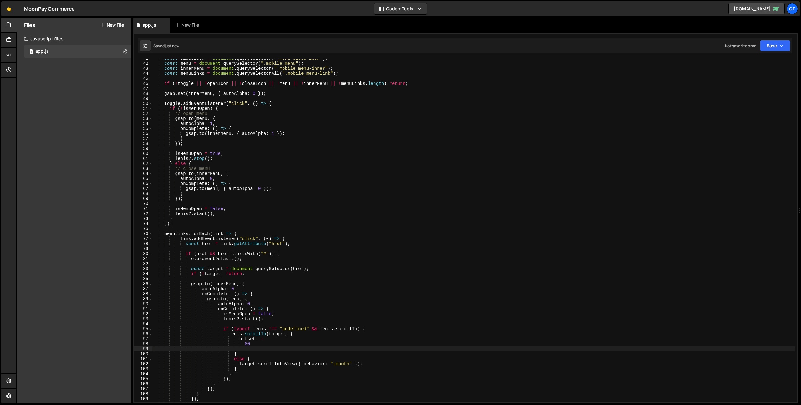
click at [251, 286] on div "const closeIcon = document . querySelector ( ".menu-close-icon" ) ; const menu …" at bounding box center [473, 232] width 643 height 353
click at [258, 292] on div "const closeIcon = document . querySelector ( ".menu-close-icon" ) ; const menu …" at bounding box center [473, 232] width 643 height 353
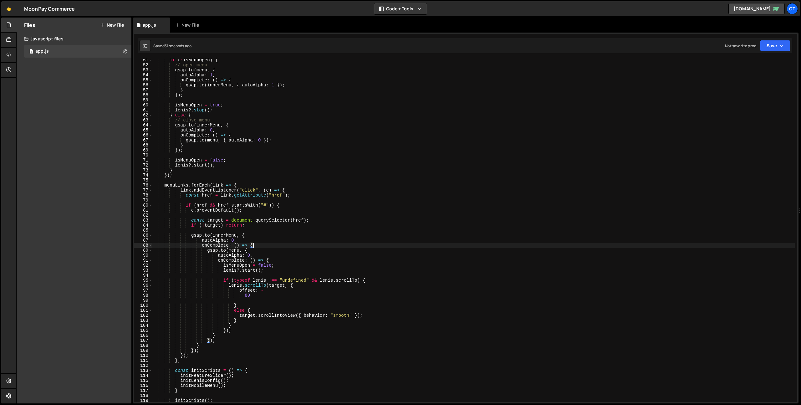
scroll to position [252, 0]
click at [249, 292] on div "if ( ! isMenuOpen ) { // open menu gsap . to ( menu , { autoAlpha : 1 , onCompl…" at bounding box center [473, 234] width 643 height 353
click at [244, 292] on div "if ( ! isMenuOpen ) { // open menu gsap . to ( menu , { autoAlpha : 1 , onCompl…" at bounding box center [473, 234] width 643 height 353
click at [276, 262] on div "if ( ! isMenuOpen ) { // open menu gsap . to ( menu , { autoAlpha : 1 , onCompl…" at bounding box center [473, 234] width 643 height 353
click at [228, 292] on div "if ( ! isMenuOpen ) { // open menu gsap . to ( menu , { autoAlpha : 1 , onCompl…" at bounding box center [473, 234] width 643 height 353
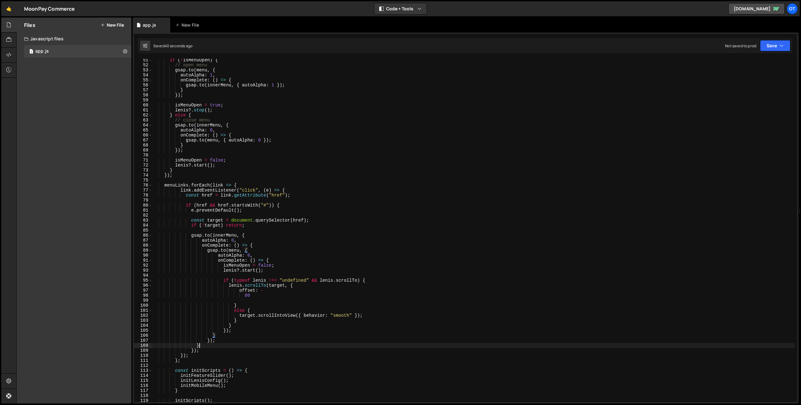
click at [215, 292] on div "if ( ! isMenuOpen ) { // open menu gsap . to ( menu , { autoAlpha : 1 , onCompl…" at bounding box center [473, 234] width 643 height 353
click at [205, 292] on div "if ( ! isMenuOpen ) { // open menu gsap . to ( menu , { autoAlpha : 1 , onCompl…" at bounding box center [473, 234] width 643 height 353
click at [253, 184] on div "if ( ! isMenuOpen ) { // open menu gsap . to ( menu , { autoAlpha : 1 , onCompl…" at bounding box center [473, 234] width 643 height 353
type textarea "menuLinks.forEach(link => {"
click at [380, 199] on div "if ( ! isMenuOpen ) { // open menu gsap . to ( menu , { autoAlpha : 1 , onCompl…" at bounding box center [473, 234] width 643 height 353
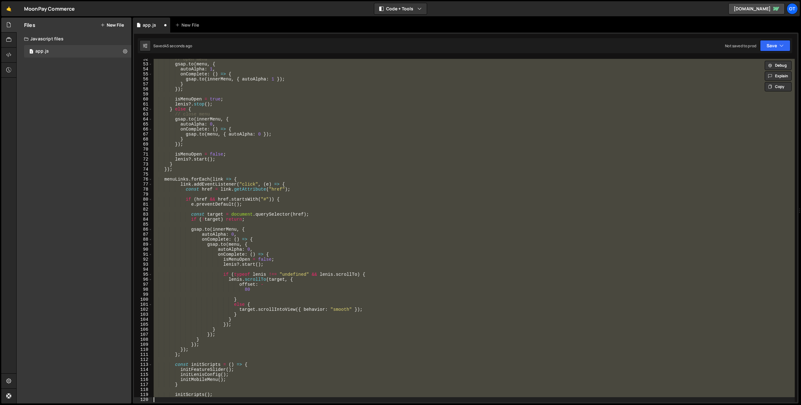
scroll to position [258, 0]
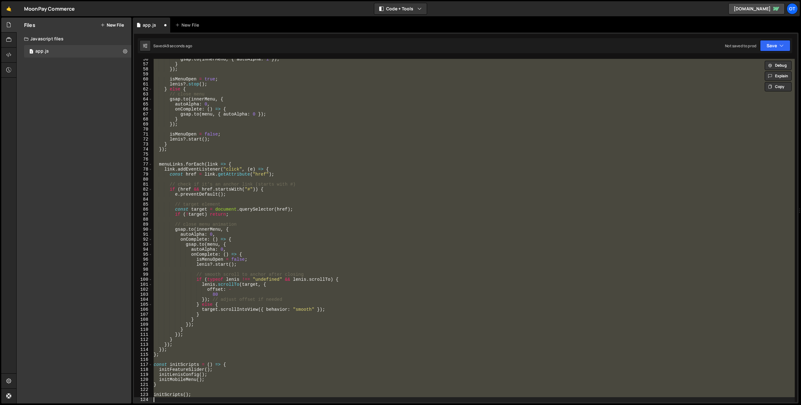
type textarea "initScripts();"
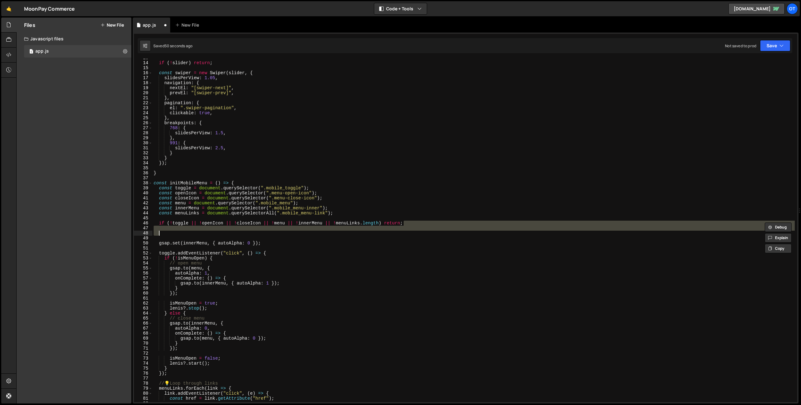
type textarea "let isMenuOpen = false; // ensure state variable exists"
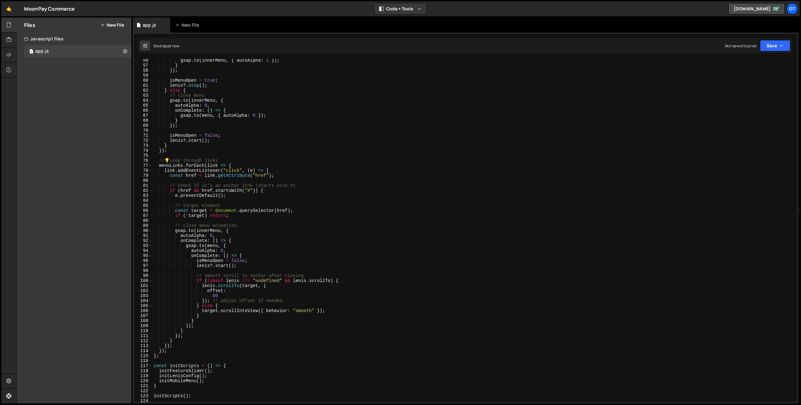
scroll to position [296, 0]
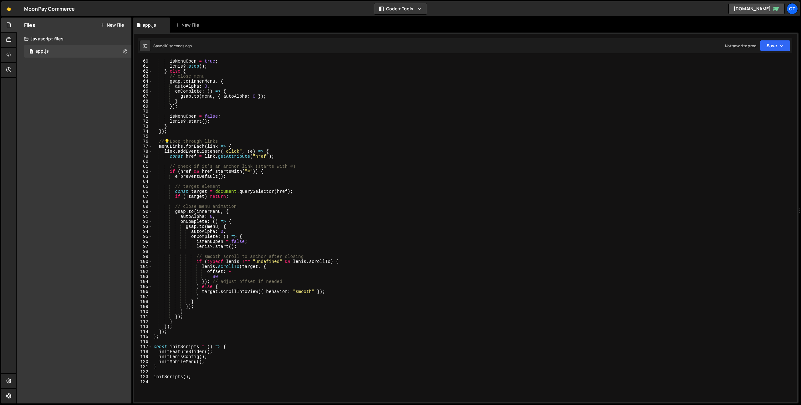
click at [369, 168] on div "isMenuOpen = true ; [PERSON_NAME] ?. stop ( ) ; } else { // close menu gsap . t…" at bounding box center [473, 235] width 643 height 353
click at [260, 146] on div "isMenuOpen = true ; [PERSON_NAME] ?. stop ( ) ; } else { // close menu gsap . t…" at bounding box center [473, 235] width 643 height 353
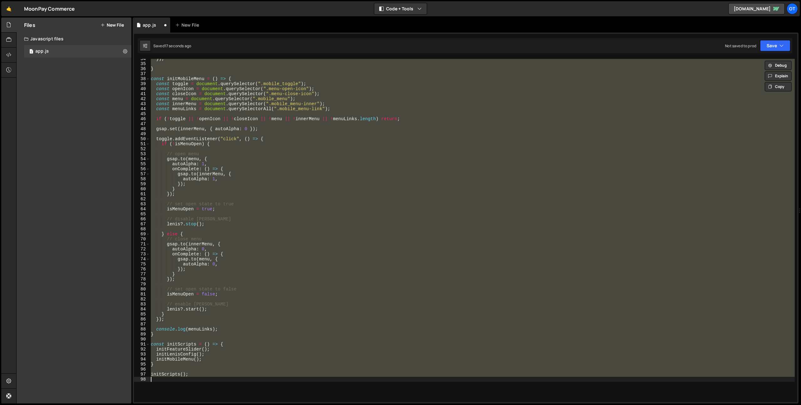
scroll to position [159, 0]
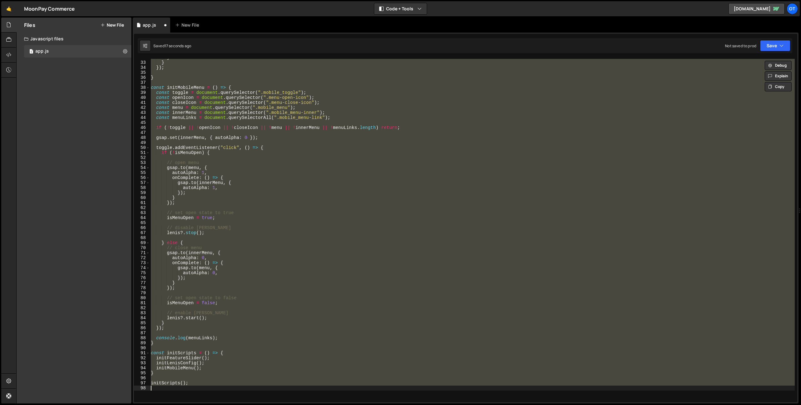
click at [252, 249] on div "} } }) ; } const initMobileMenu = ( ) => { const toggle = document . querySelec…" at bounding box center [472, 230] width 645 height 343
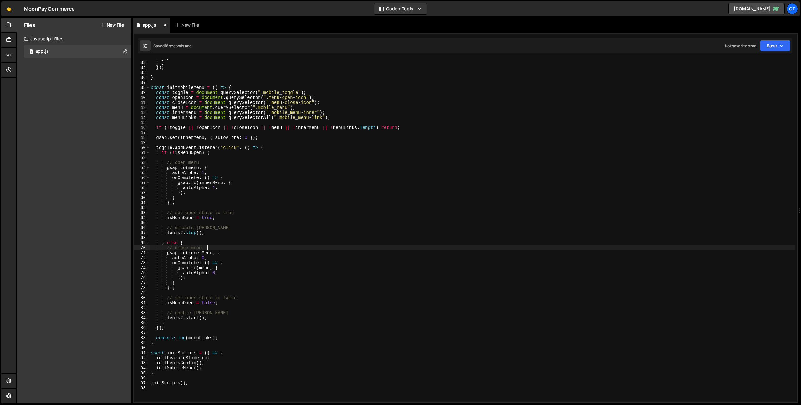
type textarea "initScripts();"
click at [316, 276] on div "} } }) ; } const initMobileMenu = ( ) => { const toggle = document . querySelec…" at bounding box center [472, 231] width 645 height 353
click at [263, 292] on div "} } }) ; } const initMobileMenu = ( ) => { const toggle = document . querySelec…" at bounding box center [472, 231] width 645 height 353
click at [264, 292] on div "} } }) ; } const initMobileMenu = ( ) => { const toggle = document . querySelec…" at bounding box center [472, 231] width 645 height 353
type textarea "console.log(menuLinks);"
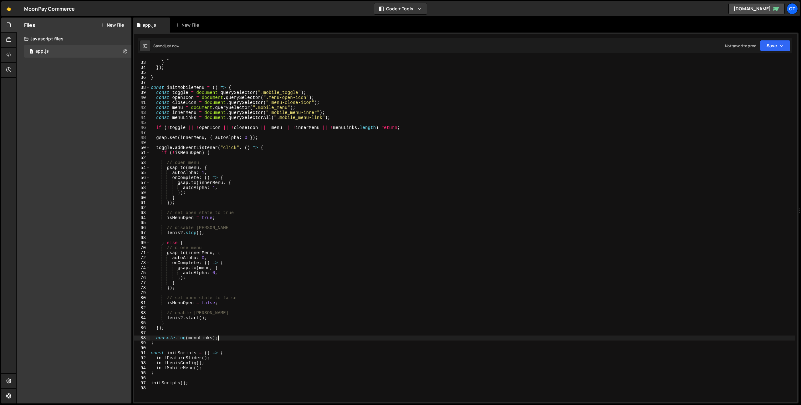
scroll to position [157, 0]
type textarea "menuLinks.forEach((link) => {)"
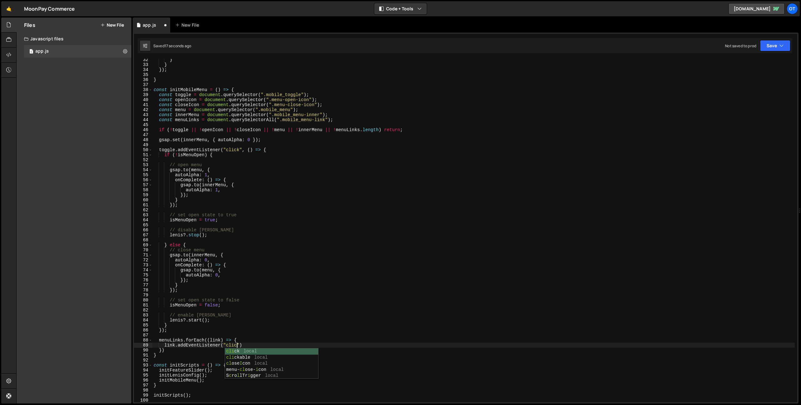
scroll to position [0, 6]
type textarea "link.addEventListener("click", (e) => {)"
type textarea "e"
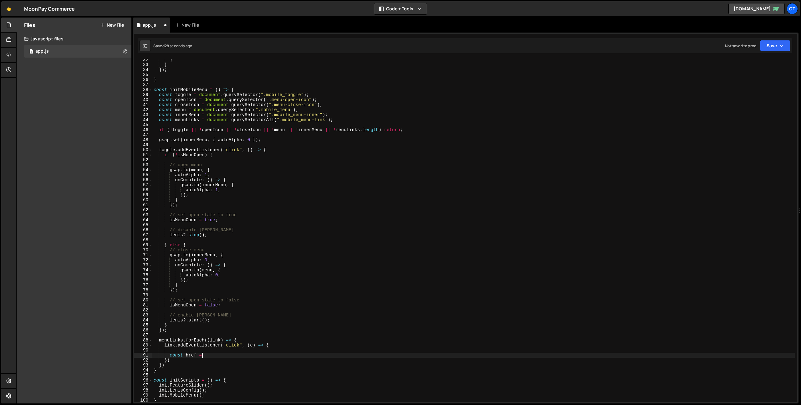
scroll to position [0, 3]
type textarea "const href ="
paste textarea "const href = link.getAttribute("href");"
type textarea "const href = link.getAttribute("href");"
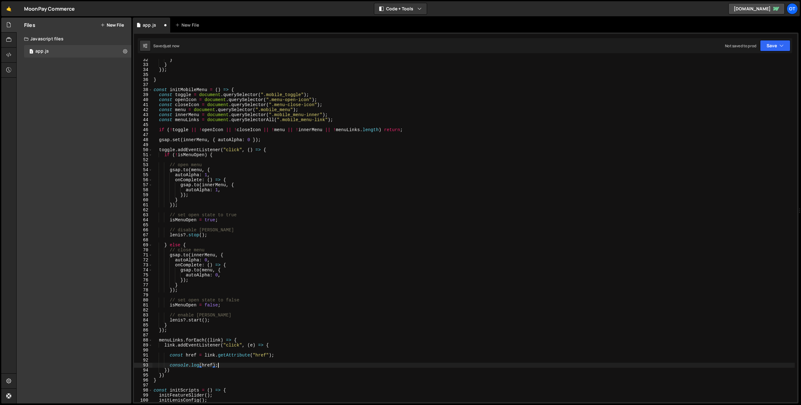
scroll to position [0, 4]
type textarea "console.log(href);"
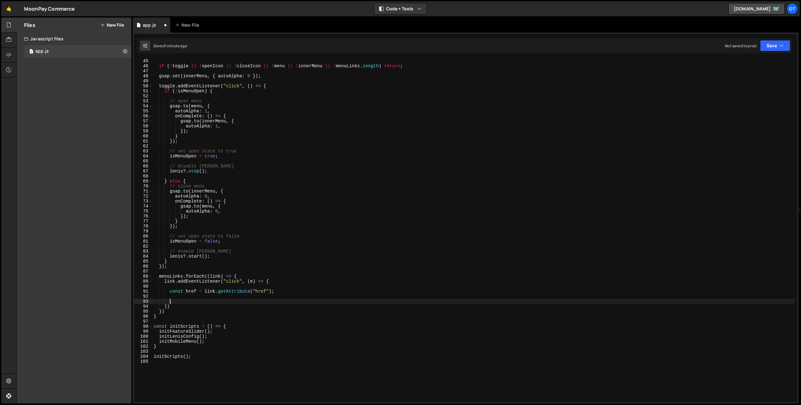
paste textarea "e.preventDefault();"
type textarea "e.preventDefault();"
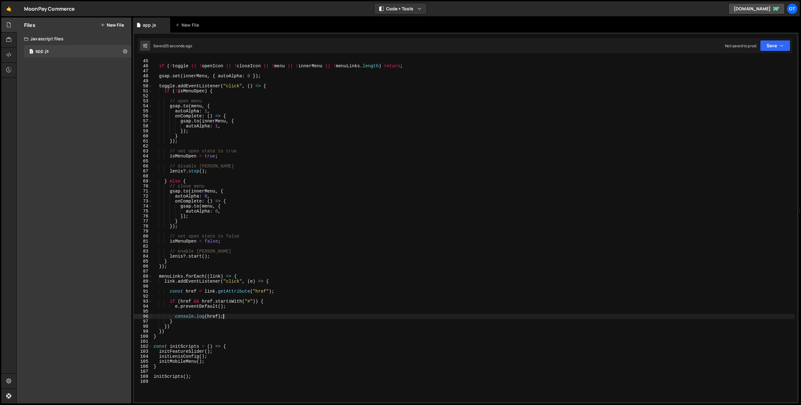
click at [244, 275] on div "if ( ! toggle || ! openIcon || ! closeIcon || ! menu || ! innerMenu || ! menuLi…" at bounding box center [473, 235] width 643 height 353
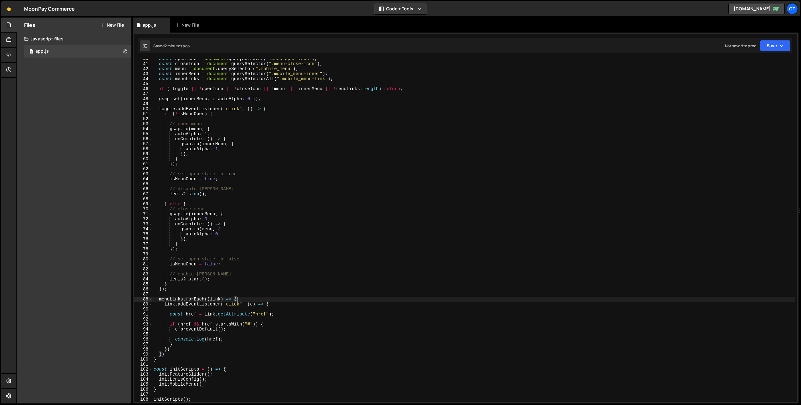
scroll to position [196, 0]
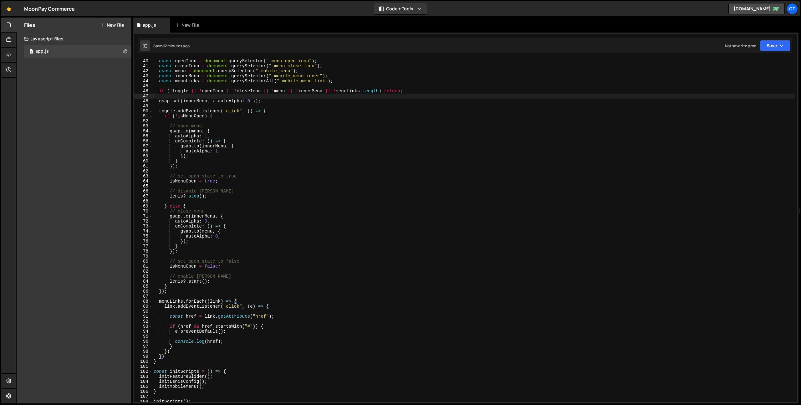
click at [281, 100] on div "const openIcon = document . querySelector ( ".menu-open-icon" ) ; const closeIc…" at bounding box center [473, 235] width 643 height 353
click at [281, 101] on div "const openIcon = document . querySelector ( ".menu-open-icon" ) ; const closeIc…" at bounding box center [473, 230] width 643 height 343
type textarea "gsap.set(innerMenu, { autoAlpha: 0 });"
click at [232, 142] on div "const openIcon = document . querySelector ( ".menu-open-icon" ) ; const closeIc…" at bounding box center [473, 235] width 643 height 353
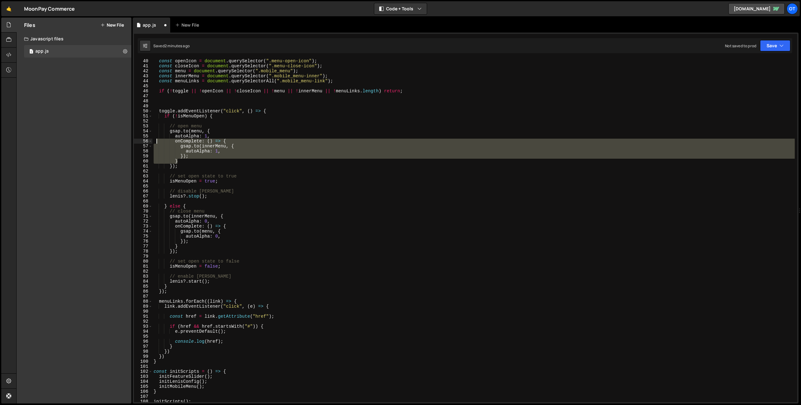
drag, startPoint x: 193, startPoint y: 160, endPoint x: 157, endPoint y: 143, distance: 40.0
click at [157, 143] on div "const openIcon = document . querySelector ( ".menu-open-icon" ) ; const closeIc…" at bounding box center [473, 235] width 643 height 353
type textarea "onComplete: () => { [DOMAIN_NAME](innerMenu, {"
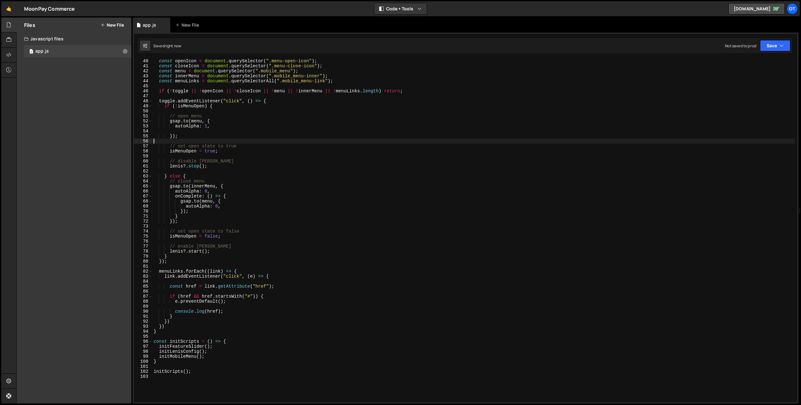
click at [179, 127] on div "const openIcon = document . querySelector ( ".menu-open-icon" ) ; const closeIc…" at bounding box center [473, 235] width 643 height 353
type textarea "autoAlpha: 1,"
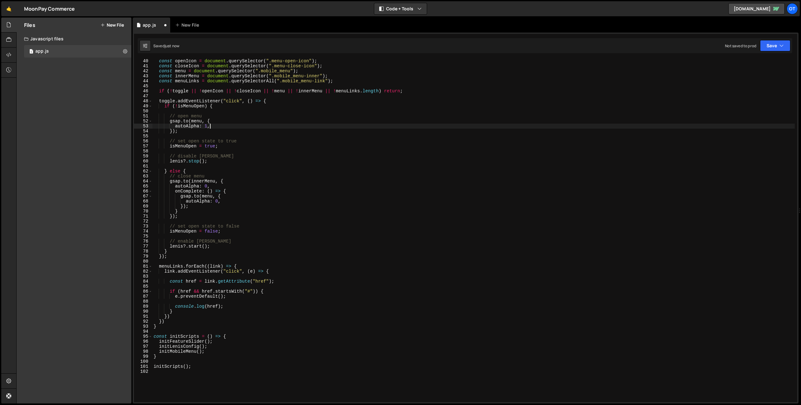
click at [226, 196] on div "const openIcon = document . querySelector ( ".menu-open-icon" ) ; const closeIc…" at bounding box center [473, 235] width 643 height 353
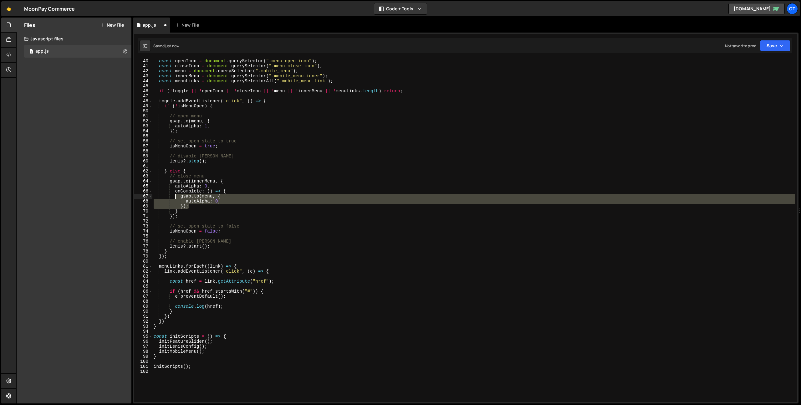
drag, startPoint x: 188, startPoint y: 204, endPoint x: 173, endPoint y: 196, distance: 17.0
click at [173, 196] on div "const openIcon = document . querySelector ( ".menu-open-icon" ) ; const closeIc…" at bounding box center [473, 235] width 643 height 353
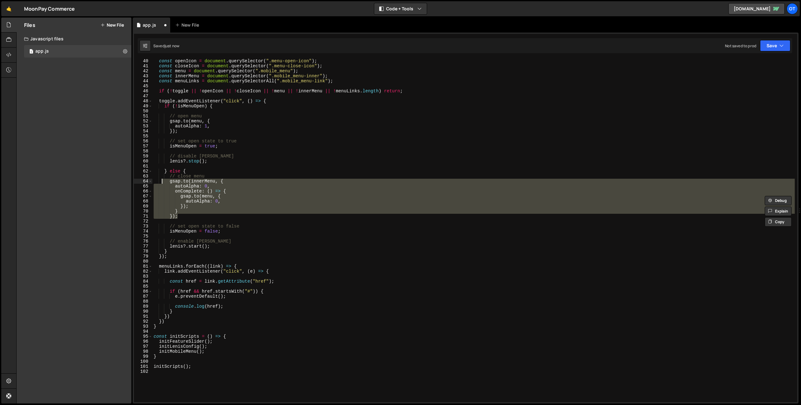
drag, startPoint x: 181, startPoint y: 217, endPoint x: 161, endPoint y: 183, distance: 38.8
click at [161, 183] on div "const openIcon = document . querySelector ( ".menu-open-icon" ) ; const closeIc…" at bounding box center [473, 235] width 643 height 353
paste textarea "});"
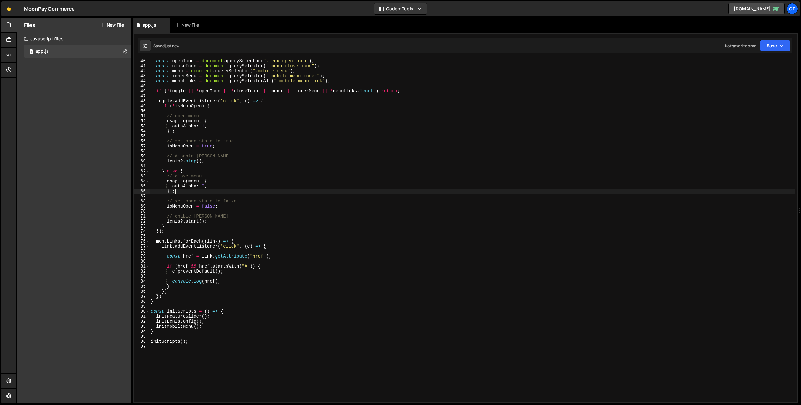
click at [233, 282] on div "const openIcon = document . querySelector ( ".menu-open-icon" ) ; const closeIc…" at bounding box center [472, 235] width 645 height 353
type textarea "console.log(href);"
paste textarea "});"
type textarea "});"
click at [327, 213] on div "const openIcon = document . querySelector ( ".menu-open-icon" ) ; const closeIc…" at bounding box center [472, 235] width 645 height 353
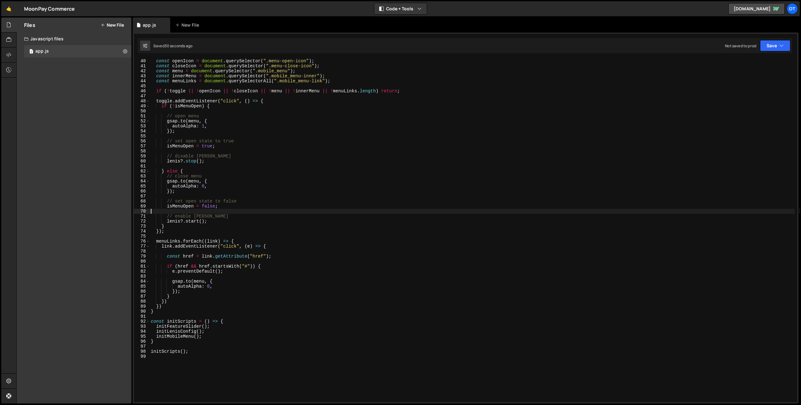
click at [269, 268] on div "const openIcon = document . querySelector ( ".menu-open-icon" ) ; const closeIc…" at bounding box center [472, 235] width 645 height 353
click at [225, 283] on div "const openIcon = document . querySelector ( ".menu-open-icon" ) ; const closeIc…" at bounding box center [472, 235] width 645 height 353
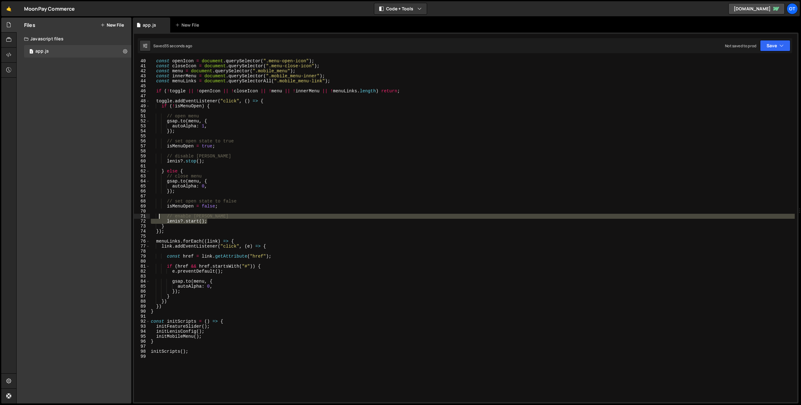
drag, startPoint x: 218, startPoint y: 220, endPoint x: 160, endPoint y: 216, distance: 58.4
click at [160, 216] on div "const openIcon = document . querySelector ( ".menu-open-icon" ) ; const closeIc…" at bounding box center [472, 235] width 645 height 353
click at [218, 282] on div "const openIcon = document . querySelector ( ".menu-open-icon" ) ; const closeIc…" at bounding box center [472, 235] width 645 height 353
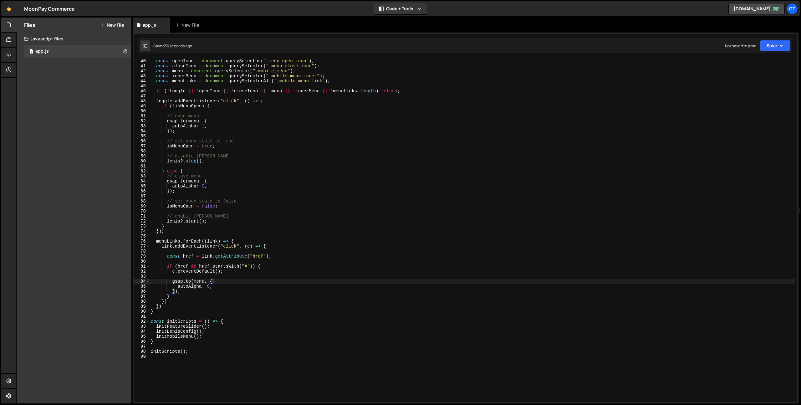
click at [197, 290] on div "const openIcon = document . querySelector ( ".menu-open-icon" ) ; const closeIc…" at bounding box center [472, 235] width 645 height 353
type textarea "});"
paste textarea "[PERSON_NAME]?.start();"
click at [236, 273] on div "const openIcon = document . querySelector ( ".menu-open-icon" ) ; const closeIc…" at bounding box center [473, 235] width 643 height 353
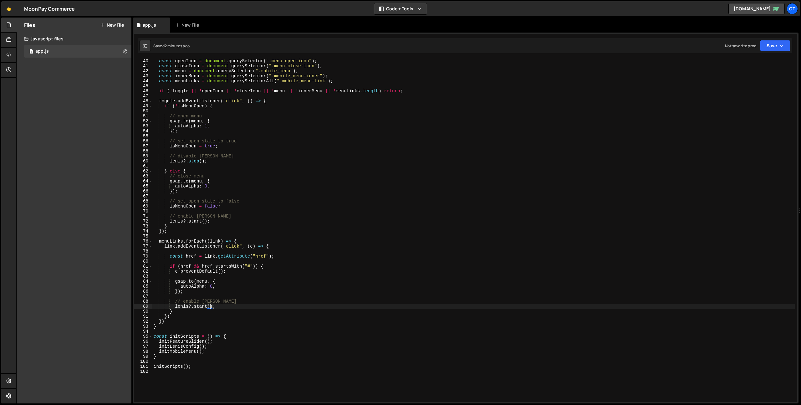
type textarea "e.preventDefault();"
paste textarea "const target = document.querySelector(href);"
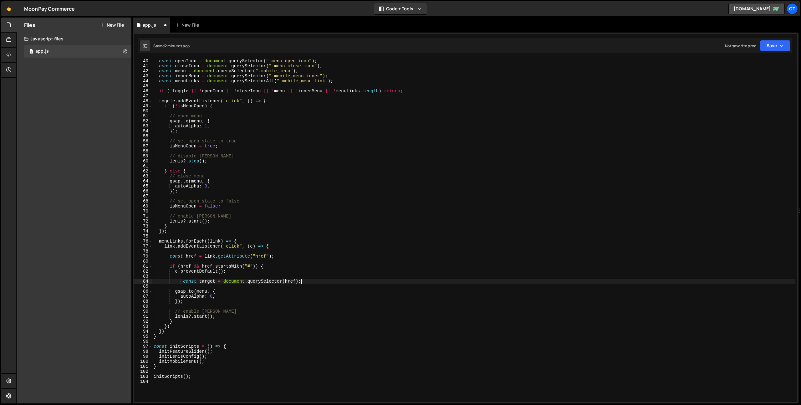
type textarea "const target = document.querySelector(href);"
click at [314, 283] on div "const openIcon = document . querySelector ( ".menu-open-icon" ) ; const closeIc…" at bounding box center [473, 235] width 643 height 353
paste textarea "[PERSON_NAME].scrollTo(target, { offset: -80 }); // adjust offset if needed"
drag, startPoint x: 245, startPoint y: 293, endPoint x: 276, endPoint y: 293, distance: 30.7
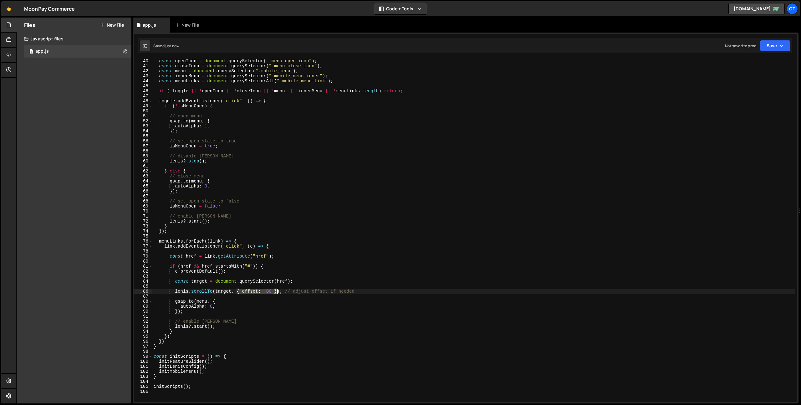
click at [276, 292] on div "const openIcon = document . querySelector ( ".menu-open-icon" ) ; const closeIc…" at bounding box center [473, 235] width 643 height 353
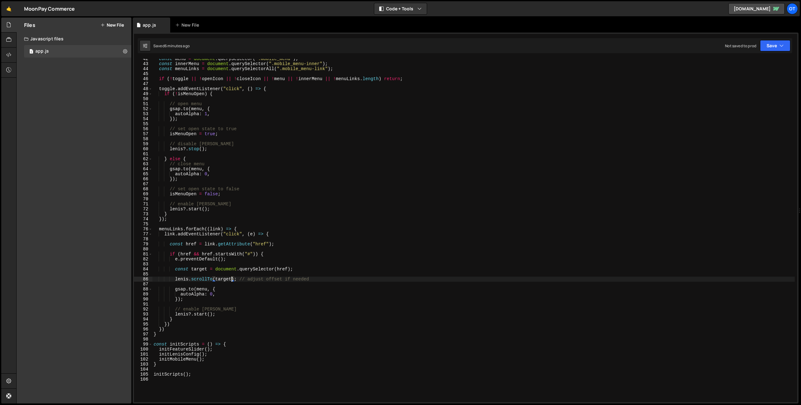
scroll to position [220, 0]
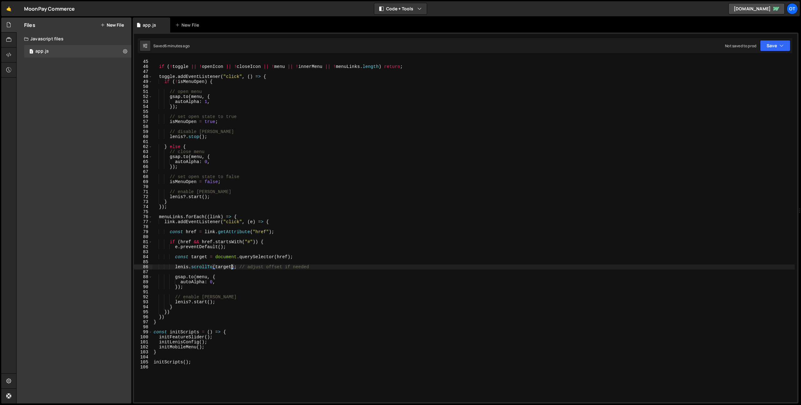
click at [271, 241] on div "const menuLinks = document . querySelectorAll ( ".mobile_menu-link" ) ; if ( ! …" at bounding box center [473, 230] width 643 height 353
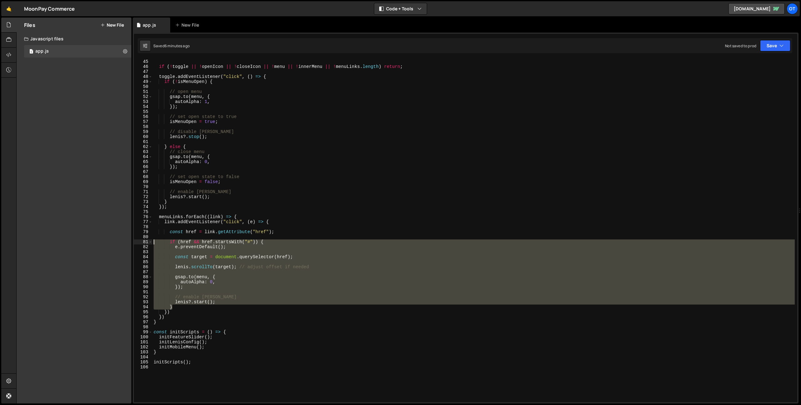
drag, startPoint x: 184, startPoint y: 306, endPoint x: 152, endPoint y: 241, distance: 72.9
click at [152, 241] on div "if ([PERSON_NAME] && href.startsWith("#")) { 44 45 46 47 48 49 50 51 52 53 54 5…" at bounding box center [466, 230] width 664 height 343
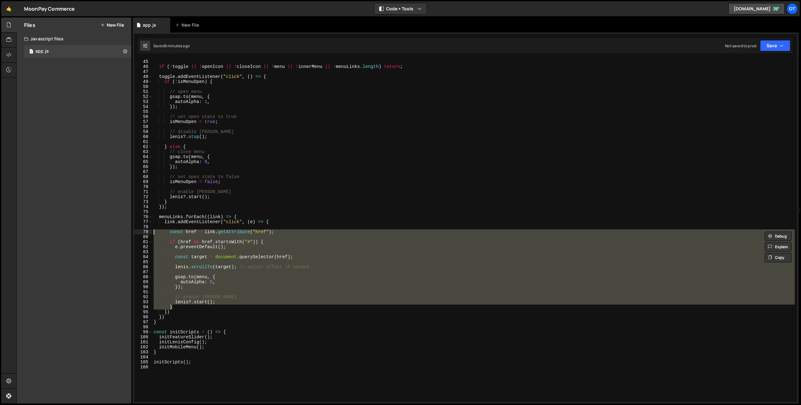
type textarea "// const href = link.getAttribute("href");"
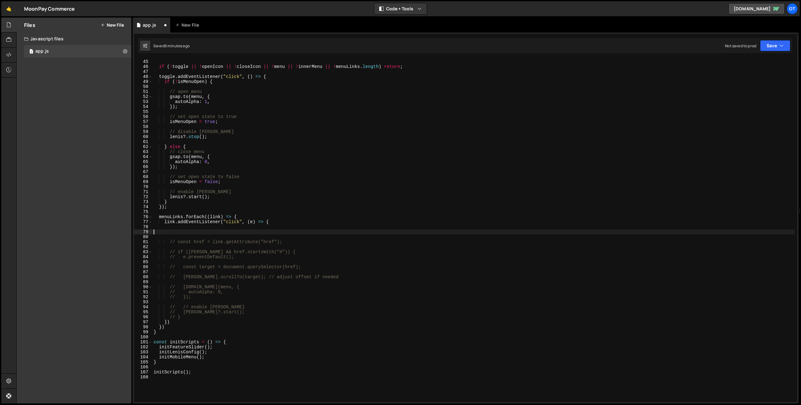
paste textarea "const sectionId = link.getAttribute("section");"
drag, startPoint x: 303, startPoint y: 233, endPoint x: 292, endPoint y: 233, distance: 11.0
click at [303, 233] on div "const menuLinks = document . querySelectorAll ( ".mobile_menu-link" ) ; if ( ! …" at bounding box center [473, 230] width 643 height 353
type textarea "const sectionId = link.getAttribute("section");"
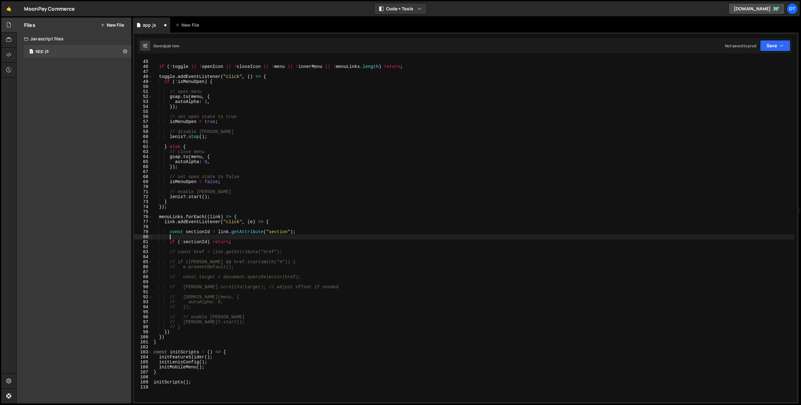
type textarea "if (!sectionId) return;"
type textarea "console.log(sectionId);"
paste textarea "if (!target) return;"
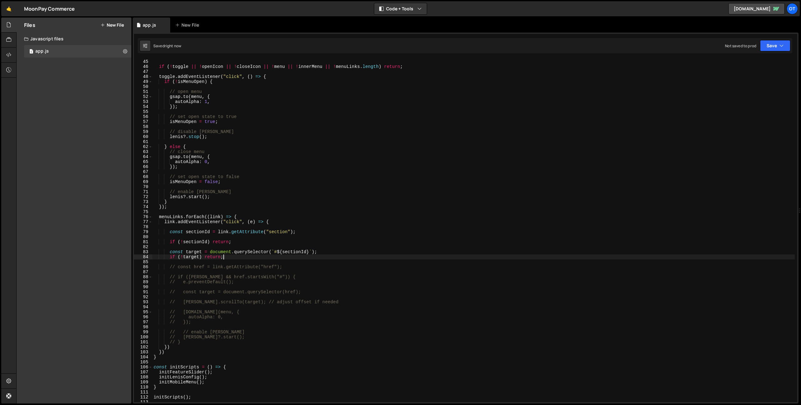
click at [353, 254] on div "const menuLinks = document . querySelectorAll ( ".mobile_menu-link" ) ; if ( ! …" at bounding box center [473, 230] width 643 height 353
type textarea "const target = document.querySelector(`#${sectionId}`);"
click at [372, 246] on div "const menuLinks = document . querySelectorAll ( ".mobile_menu-link" ) ; if ( ! …" at bounding box center [473, 230] width 643 height 353
click at [365, 253] on div "const menuLinks = document . querySelectorAll ( ".mobile_menu-link" ) ; if ( ! …" at bounding box center [473, 230] width 643 height 353
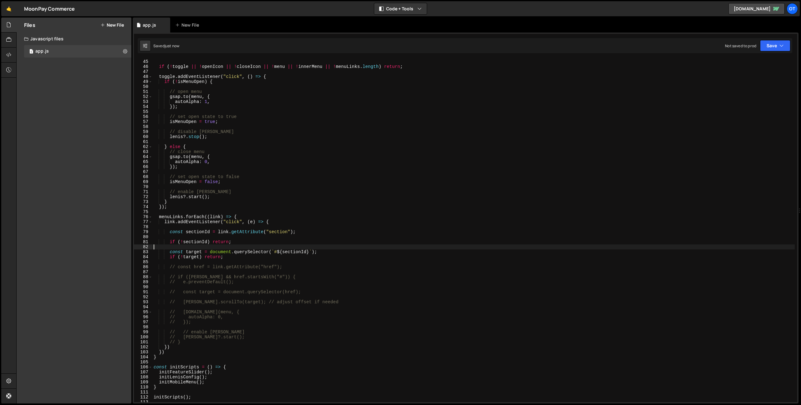
type textarea "const target = document.querySelector(`#${sectionId}`);"
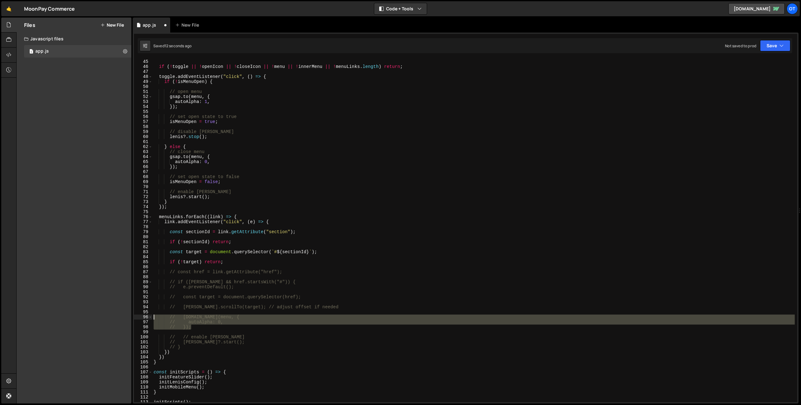
drag, startPoint x: 199, startPoint y: 327, endPoint x: 134, endPoint y: 318, distance: 66.1
click at [134, 292] on div "44 45 46 47 48 49 50 51 52 53 54 55 56 57 58 59 60 61 62 63 64 65 66 67 68 69 7…" at bounding box center [466, 230] width 664 height 343
click at [231, 260] on div "const menuLinks = document . querySelectorAll ( ".mobile_menu-link" ) ; if ( ! …" at bounding box center [473, 230] width 643 height 353
type textarea "if (!target) return;"
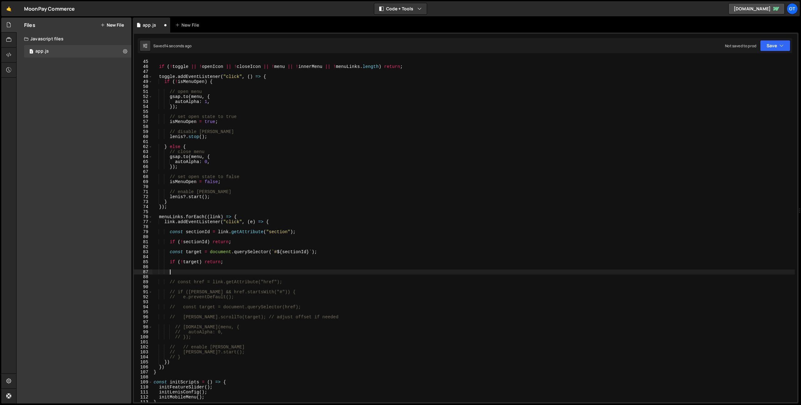
paste textarea "});"
type textarea "});"
paste textarea "[PERSON_NAME].scrollTo(target, { offset: -80 }); // adjust offset if needed"
click at [221, 283] on div "const menuLinks = document . querySelectorAll ( ".mobile_menu-link" ) ; if ( ! …" at bounding box center [473, 230] width 643 height 353
type textarea "});"
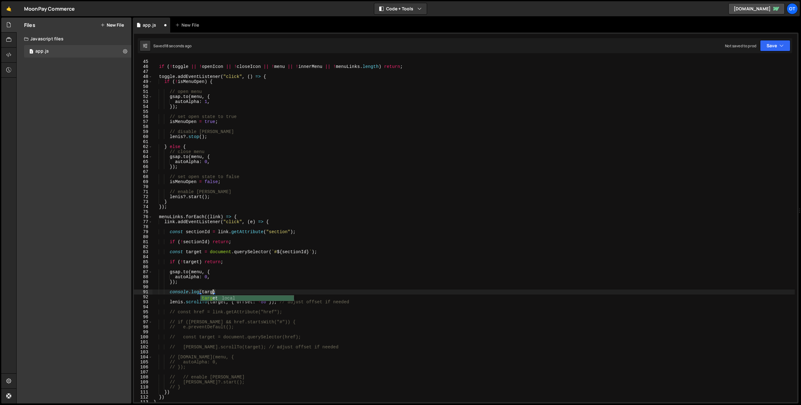
scroll to position [0, 4]
drag, startPoint x: 272, startPoint y: 303, endPoint x: 228, endPoint y: 303, distance: 43.8
click at [228, 292] on div "const menuLinks = document . querySelectorAll ( ".mobile_menu-link" ) ; if ( ! …" at bounding box center [473, 230] width 643 height 353
type textarea "[PERSON_NAME].scrollTo(target); // adjust offset if needed"
click at [319, 292] on div "const menuLinks = document . querySelectorAll ( ".mobile_menu-link" ) ; if ( ! …" at bounding box center [473, 230] width 643 height 353
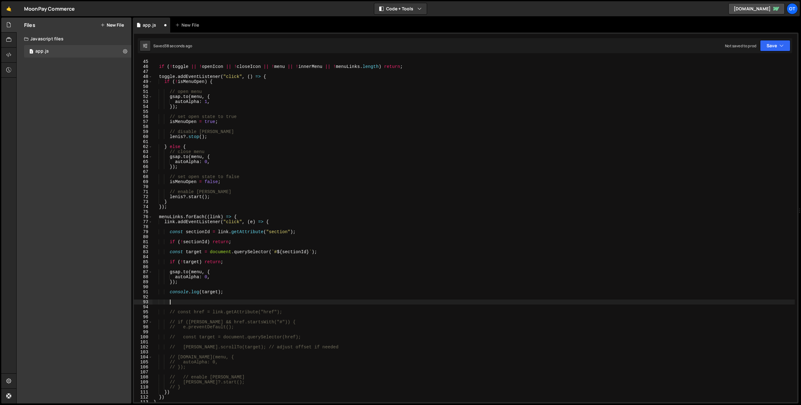
scroll to position [0, 1]
paste textarea "}"
type textarea "}"
click at [200, 292] on div "const menuLinks = document . querySelectorAll ( ".mobile_menu-link" ) ; if ( ! …" at bounding box center [473, 230] width 643 height 353
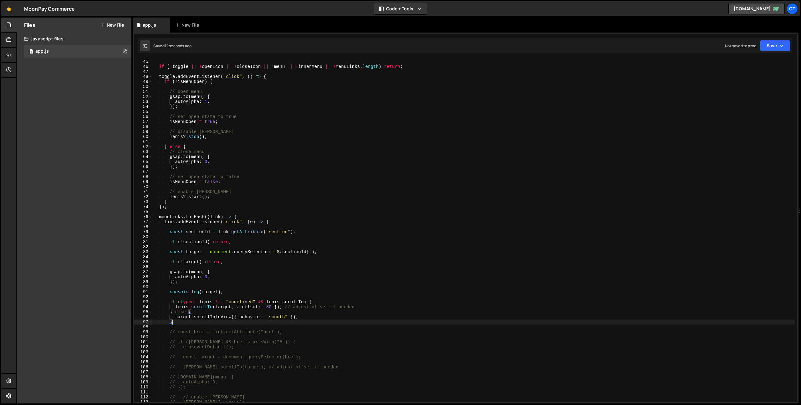
type textarea "}"
click at [230, 257] on div "const menuLinks = document . querySelectorAll ( ".mobile_menu-link" ) ; if ( ! …" at bounding box center [473, 230] width 643 height 353
type textarea "if (!target) return;"
paste textarea "[PERSON_NAME]?.start();"
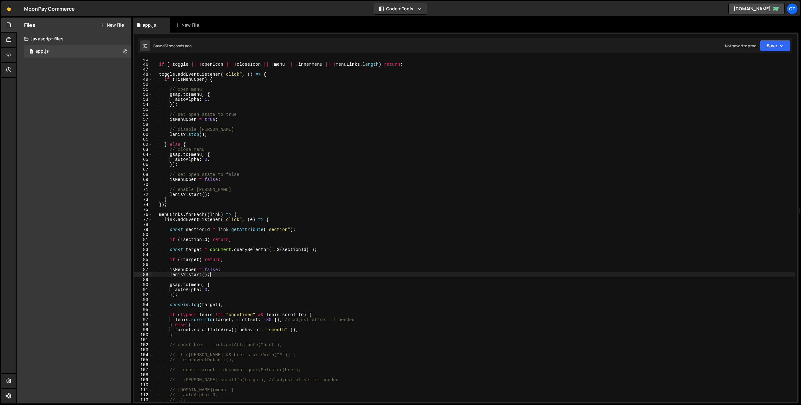
scroll to position [222, 0]
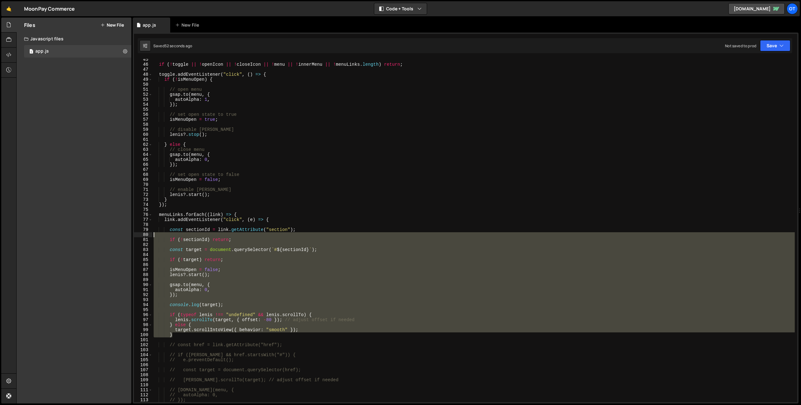
drag, startPoint x: 192, startPoint y: 337, endPoint x: 149, endPoint y: 233, distance: 113.2
click at [149, 233] on div "[PERSON_NAME]?.start(); 45 46 47 48 49 50 51 52 53 54 55 56 57 58 59 60 61 62 6…" at bounding box center [466, 230] width 664 height 343
type textarea "const sectionId = link.getAttribute("section");"
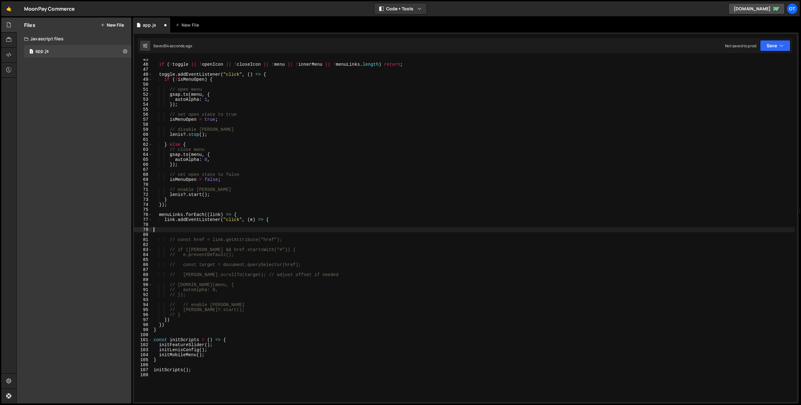
scroll to position [227, 0]
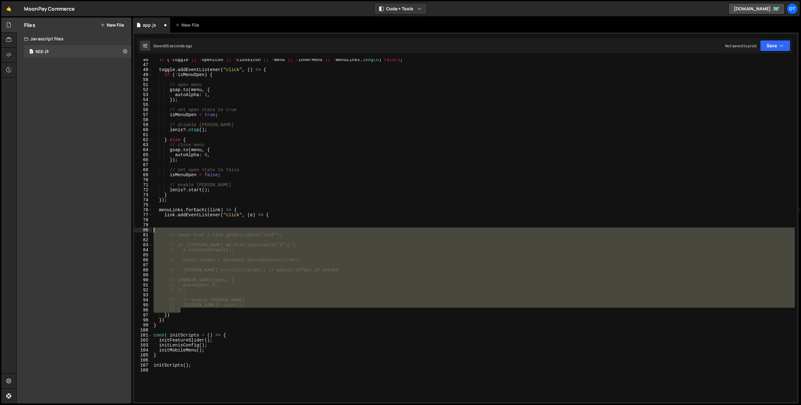
drag, startPoint x: 189, startPoint y: 308, endPoint x: 148, endPoint y: 231, distance: 88.1
click at [147, 231] on div "46 47 48 49 50 51 52 53 54 55 56 57 58 59 60 61 62 63 64 65 66 67 68 69 70 71 7…" at bounding box center [466, 230] width 664 height 343
type textarea "const href = link.getAttribute("href");"
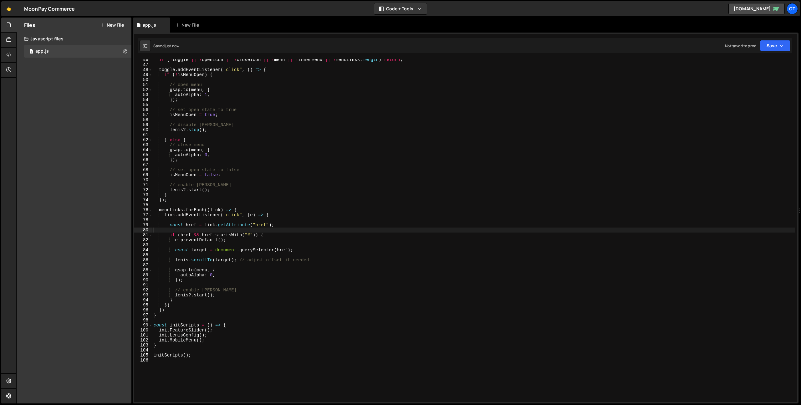
click at [262, 292] on div "if ( ! toggle || ! openIcon || ! closeIcon || ! menu || ! innerMenu || ! menuLi…" at bounding box center [473, 233] width 643 height 353
type textarea "// enable [PERSON_NAME]"
click at [240, 261] on div "if ( ! toggle || ! openIcon || ! closeIcon || ! menu || ! innerMenu || ! menuLi…" at bounding box center [473, 233] width 643 height 353
type textarea "[PERSON_NAME].scrollTo(target);"
paste textarea "}"
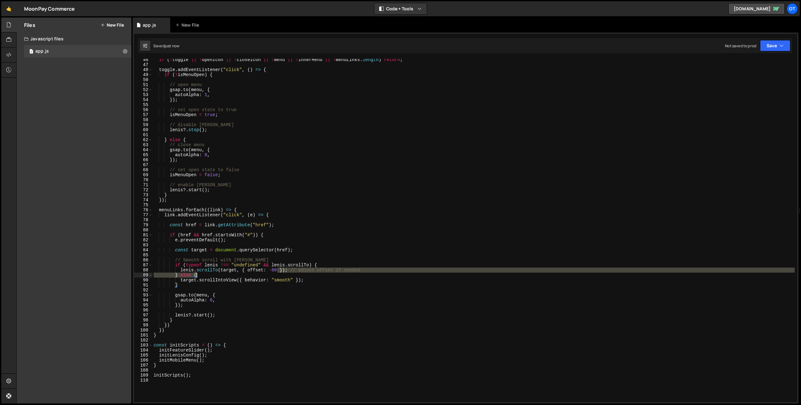
drag, startPoint x: 277, startPoint y: 272, endPoint x: 243, endPoint y: 273, distance: 34.5
click at [243, 273] on div "if ( ! toggle || ! openIcon || ! closeIcon || ! menu || ! innerMenu || ! menuLi…" at bounding box center [473, 233] width 643 height 353
click at [242, 271] on div "if ( ! toggle || ! openIcon || ! closeIcon || ! menu || ! innerMenu || ! menuLi…" at bounding box center [473, 233] width 643 height 353
drag, startPoint x: 282, startPoint y: 270, endPoint x: 361, endPoint y: 308, distance: 87.9
click at [282, 270] on div "if ( ! toggle || ! openIcon || ! closeIcon || ! menu || ! innerMenu || ! menuLi…" at bounding box center [473, 233] width 643 height 353
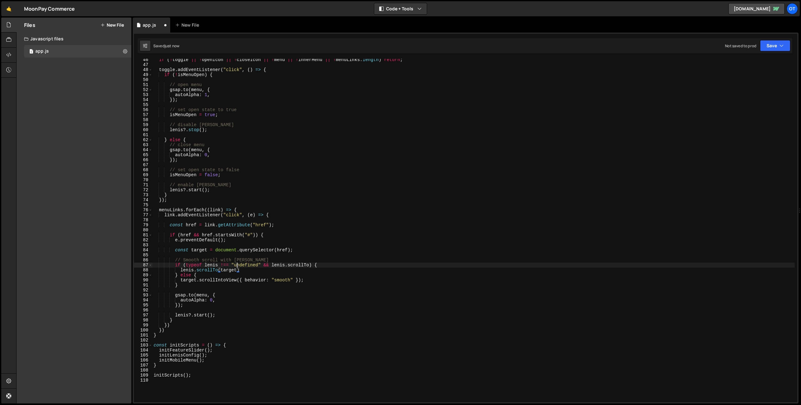
type textarea "// Smooth scroll with [PERSON_NAME]"
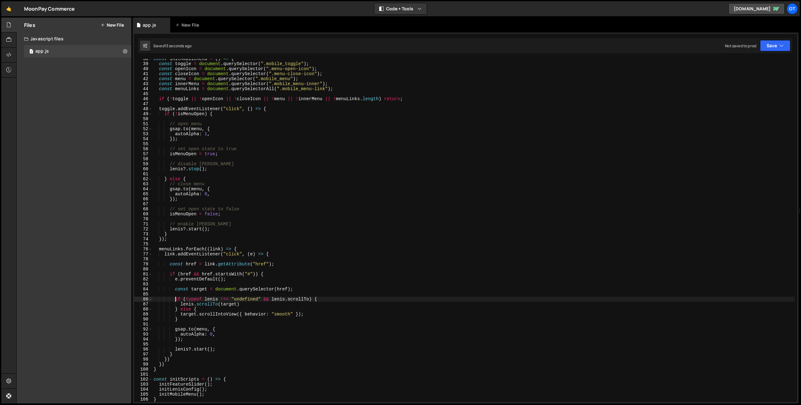
scroll to position [123, 0]
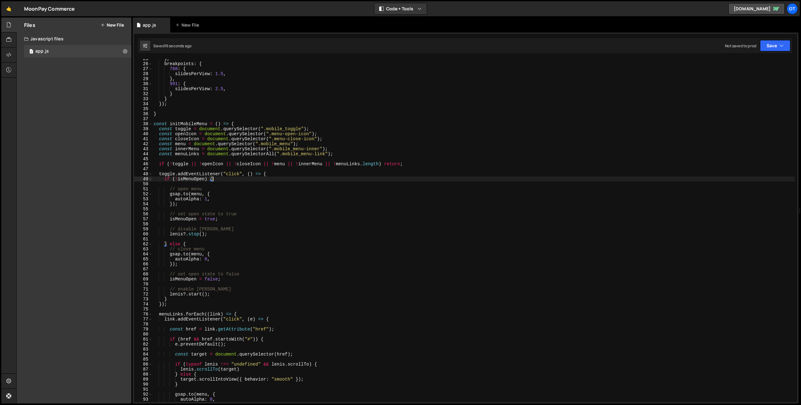
click at [221, 179] on div "} , breakpoints : { 768 : { slidesPerView : 1.5 , } , 991 : { slidesPerView : 2…" at bounding box center [473, 232] width 643 height 353
type textarea "if (!isMenuOpen) {"
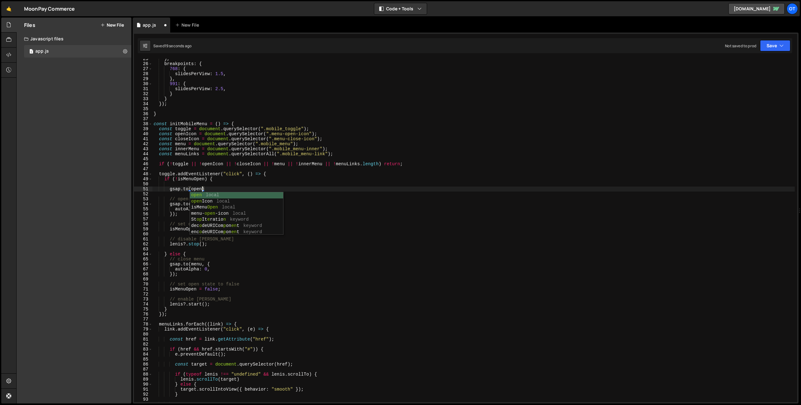
scroll to position [0, 3]
type textarea "[DOMAIN_NAME](openIcon, {)"
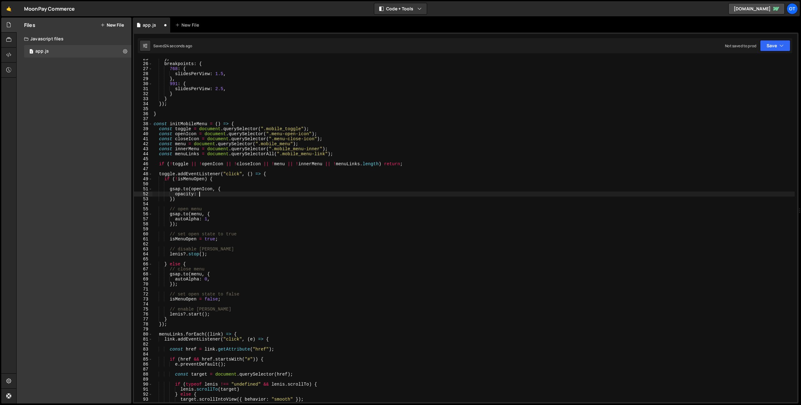
scroll to position [0, 3]
click at [215, 201] on div "} , breakpoints : { 768 : { slidesPerView : 1.5 , } , 991 : { slidesPerView : 2…" at bounding box center [473, 232] width 643 height 353
click at [223, 192] on div "} , breakpoints : { 768 : { slidesPerView : 1.5 , } , 991 : { slidesPerView : 2…" at bounding box center [473, 232] width 643 height 353
type textarea "opacity: 0,"
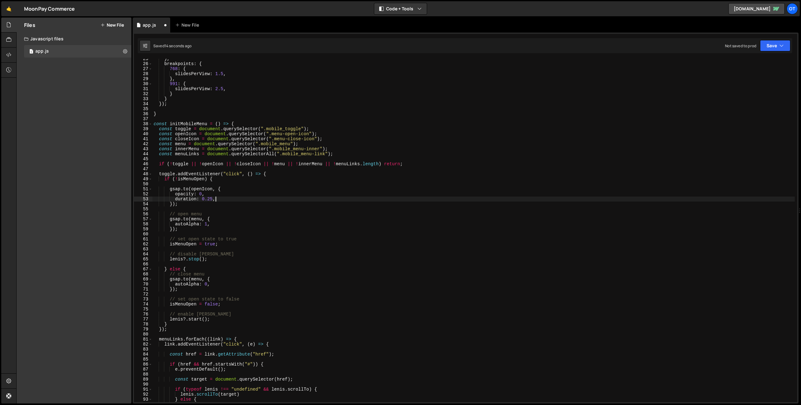
type textarea "});"
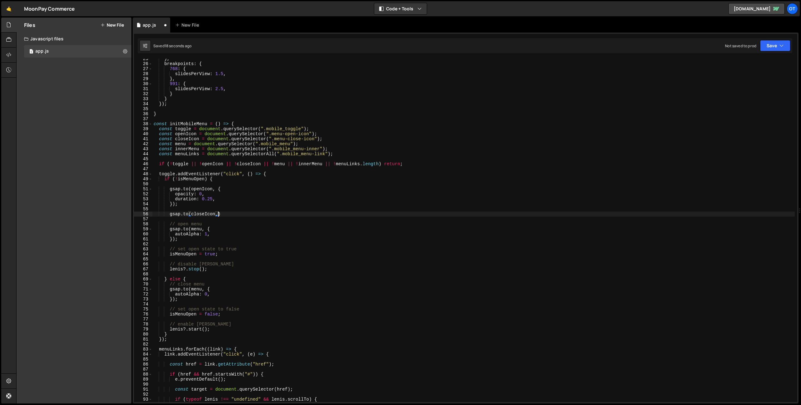
scroll to position [0, 4]
type textarea "[DOMAIN_NAME](closeIcon, {)"
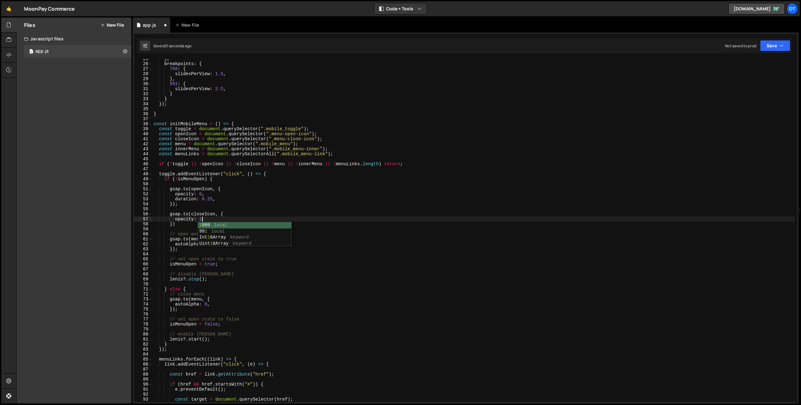
type textarea "opacity: 1,"
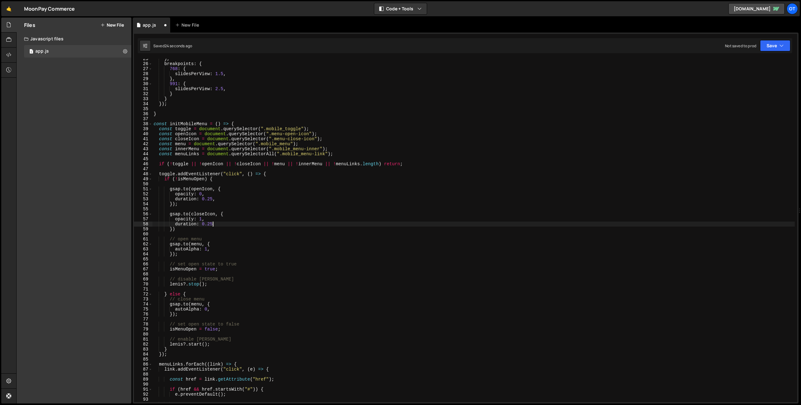
scroll to position [0, 4]
click at [191, 228] on div "} , breakpoints : { 768 : { slidesPerView : 1.5 , } , 991 : { slidesPerView : 2…" at bounding box center [473, 232] width 643 height 353
click at [165, 188] on div "} , breakpoints : { 768 : { slidesPerView : 1.5 , } , 991 : { slidesPerView : 2…" at bounding box center [473, 232] width 643 height 353
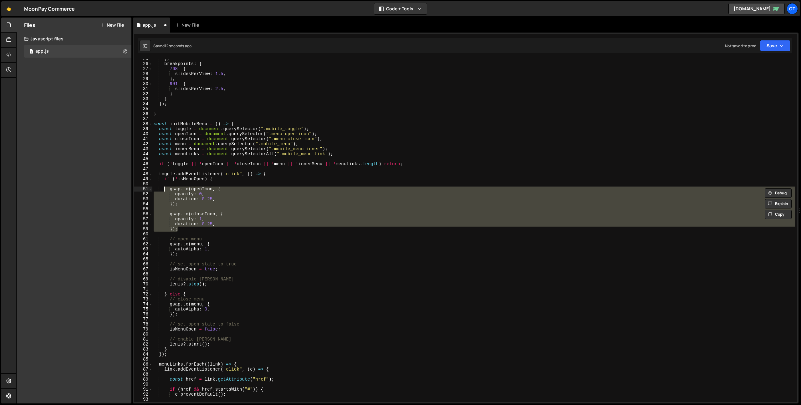
click at [194, 292] on div "} , breakpoints : { 768 : { slidesPerView : 1.5 , } , 991 : { slidesPerView : 2…" at bounding box center [473, 232] width 643 height 353
type textarea "} else {"
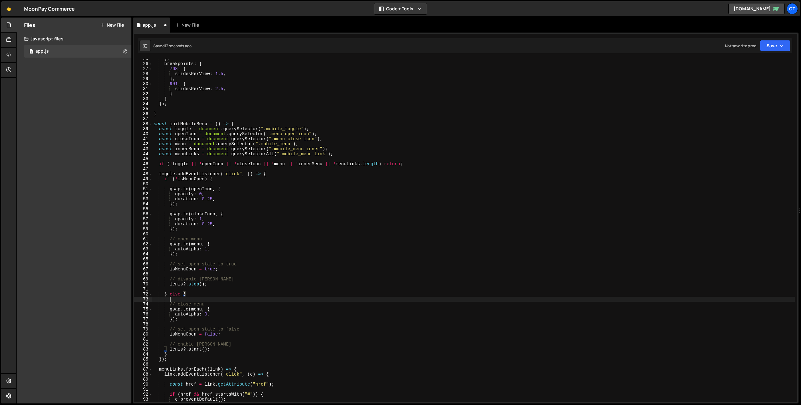
scroll to position [0, 1]
paste textarea "});"
type textarea "});"
drag, startPoint x: 215, startPoint y: 310, endPoint x: 203, endPoint y: 308, distance: 12.5
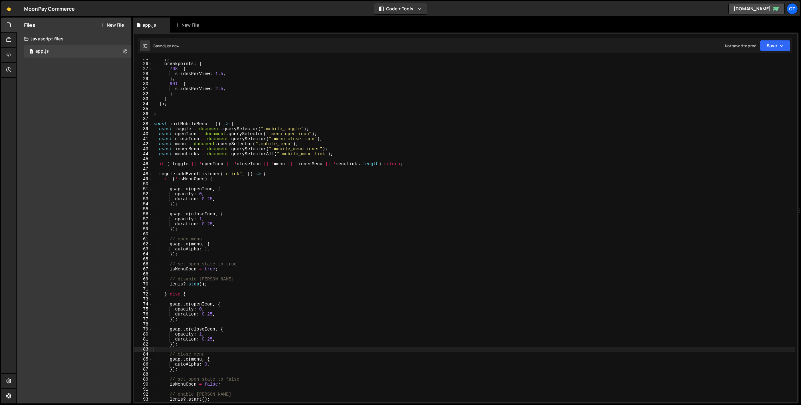
click at [215, 292] on div "} , breakpoints : { 768 : { slidesPerView : 1.5 , } , 991 : { slidesPerView : 2…" at bounding box center [473, 232] width 643 height 353
drag, startPoint x: 258, startPoint y: 365, endPoint x: 251, endPoint y: 355, distance: 12.3
click at [258, 292] on div "} , breakpoints : { 768 : { slidesPerView : 1.5 , } , 991 : { slidesPerView : 2…" at bounding box center [473, 232] width 643 height 353
click at [209, 292] on div "} , breakpoints : { 768 : { slidesPerView : 1.5 , } , 991 : { slidesPerView : 2…" at bounding box center [473, 232] width 643 height 353
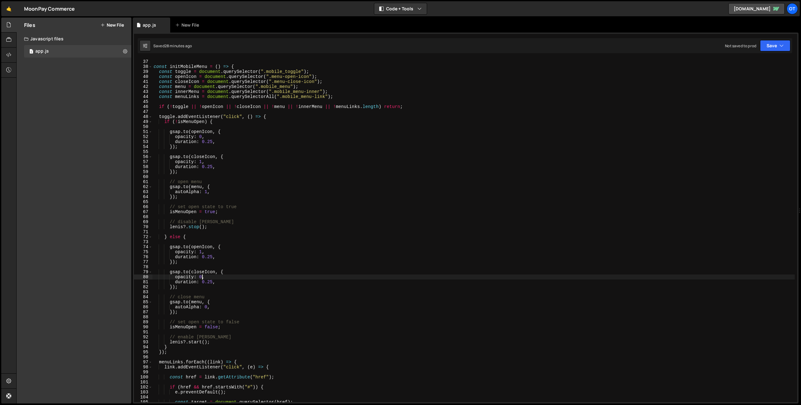
scroll to position [178, 0]
click at [150, 69] on span at bounding box center [150, 68] width 3 height 5
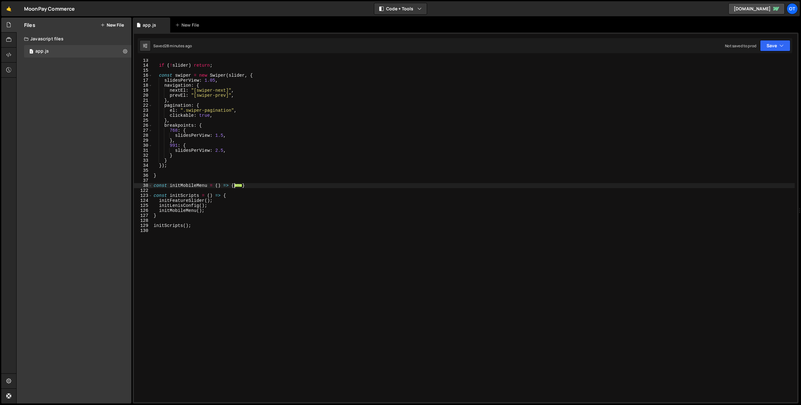
scroll to position [61, 0]
click at [276, 187] on div "if ( ! slider ) return ; const swiper = new Swiper ( slider , { slidesPerView :…" at bounding box center [473, 234] width 643 height 353
type textarea "}"
paste textarea "}"
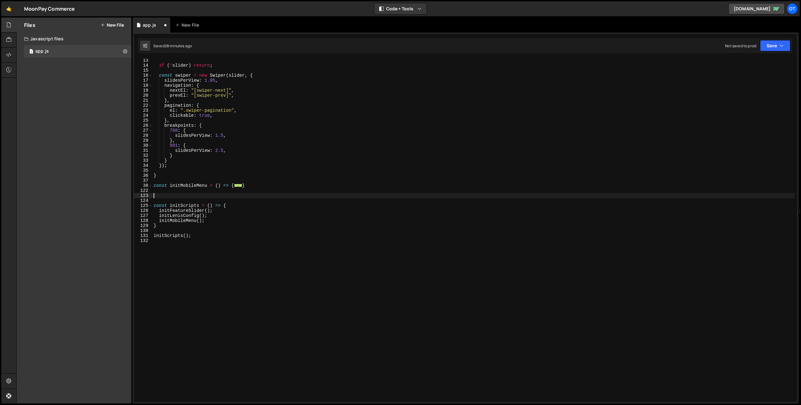
type textarea "}"
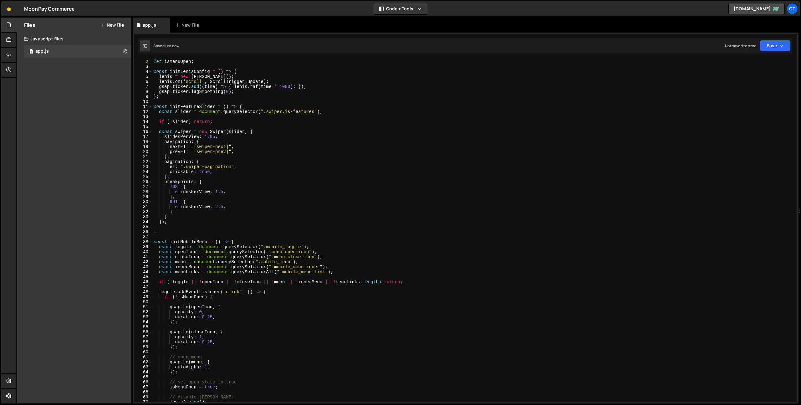
scroll to position [5, 0]
click at [225, 65] on div "let [PERSON_NAME] ; let isMenuOpen ; const initLenisConfig = ( ) => { [PERSON_N…" at bounding box center [473, 230] width 643 height 353
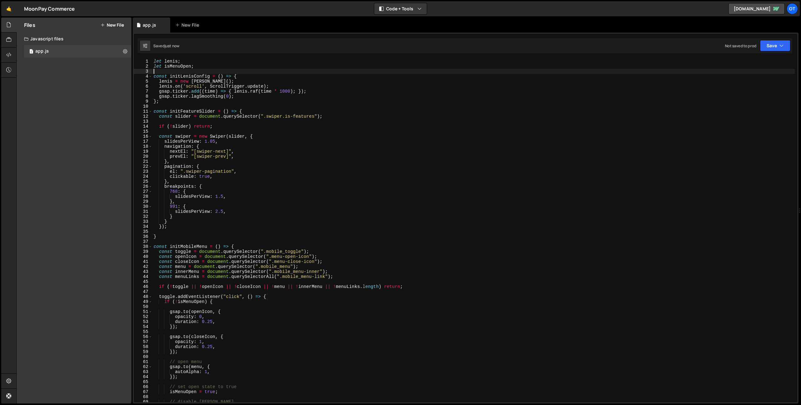
scroll to position [0, 0]
click at [228, 67] on div "let [PERSON_NAME] ; let isMenuOpen ; const initLenisConfig = ( ) => { [PERSON_N…" at bounding box center [473, 235] width 643 height 353
type textarea "let isMenuOpen;"
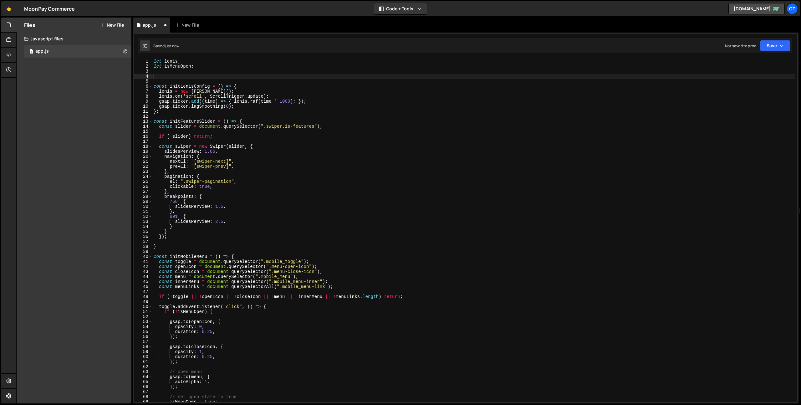
paste textarea "}"
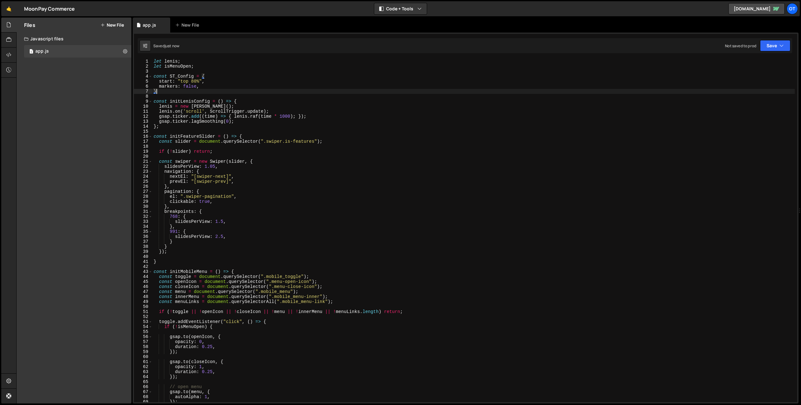
click at [193, 82] on div "let [PERSON_NAME] ; let isMenuOpen ; const ST_Config = { start : "top 80%" , ma…" at bounding box center [473, 235] width 643 height 353
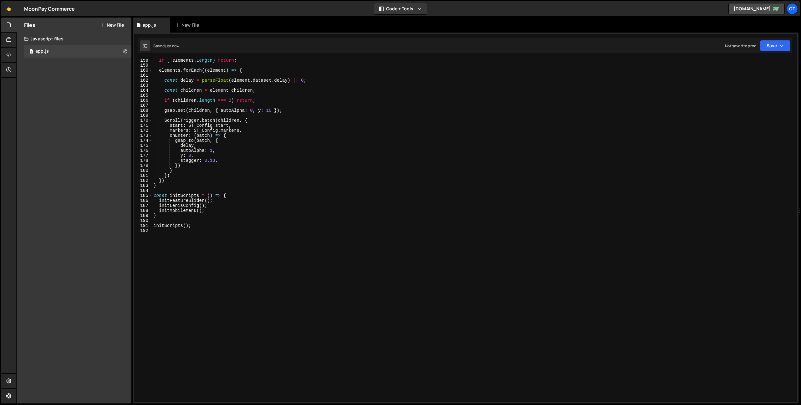
scroll to position [788, 0]
click at [229, 207] on div "if ( ! elements . length ) return ; elements . forEach (( element ) => { const …" at bounding box center [473, 234] width 643 height 353
type textarea "initMobileMenu();"
type textarea "initFadeInAnimation();"
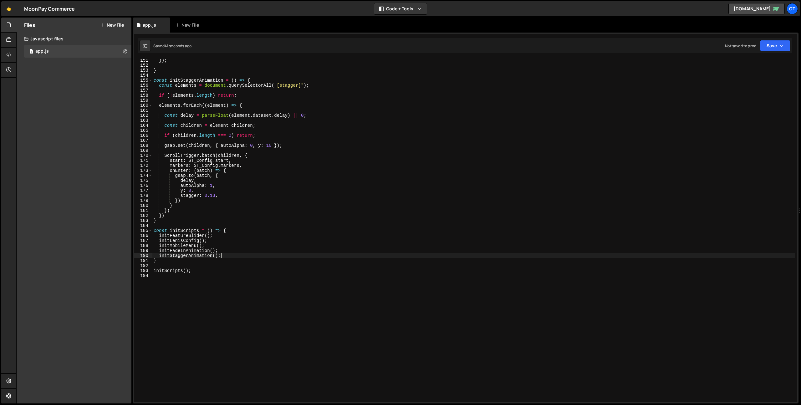
scroll to position [706, 0]
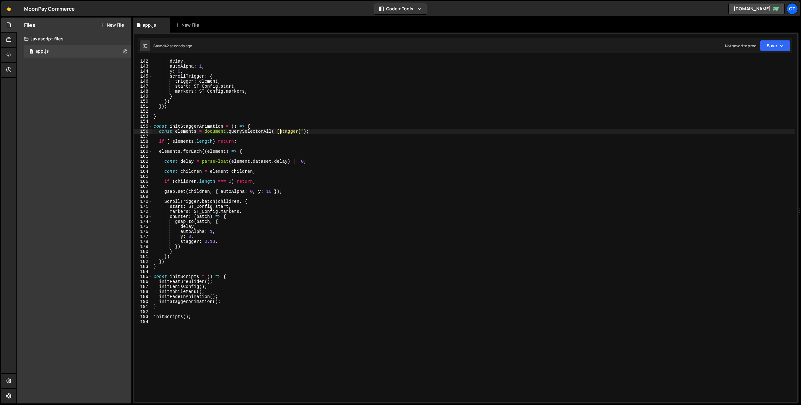
click at [279, 133] on div "delay , autoAlpha : 1 , y : 0 , scrollTrigger : { trigger : element , start : S…" at bounding box center [473, 235] width 643 height 353
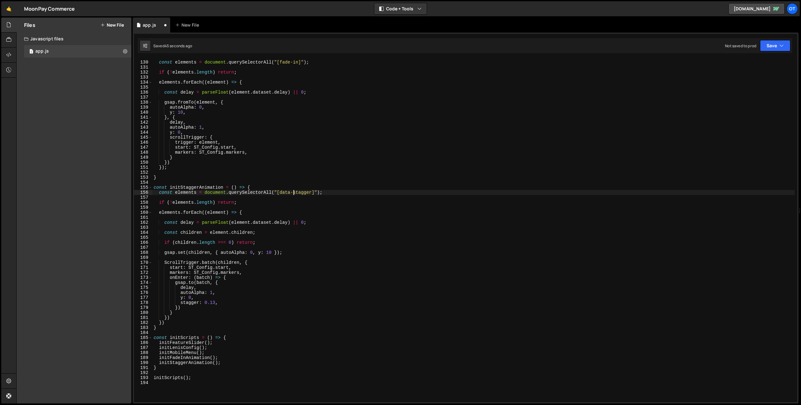
scroll to position [607, 0]
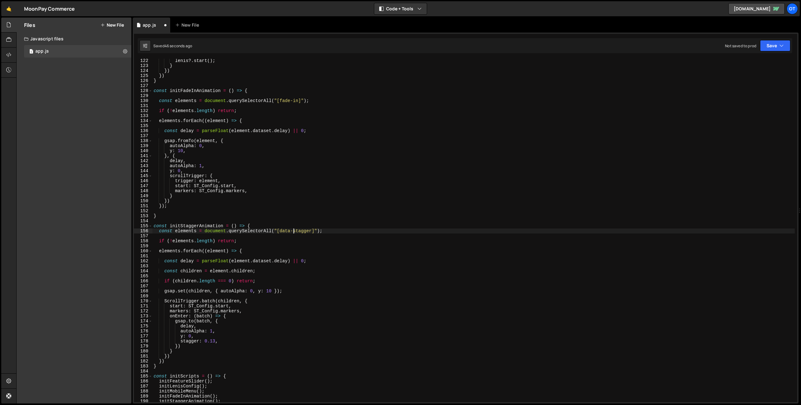
click at [280, 102] on div "[PERSON_NAME] ?. start ( ) ; } }) }) } const initFadeInAnimation = ( ) => { con…" at bounding box center [473, 234] width 643 height 353
click at [413, 146] on div "[PERSON_NAME] ?. start ( ) ; } }) }) } const initFadeInAnimation = ( ) => { con…" at bounding box center [473, 234] width 643 height 353
type textarea "autoAlpha: 0,"
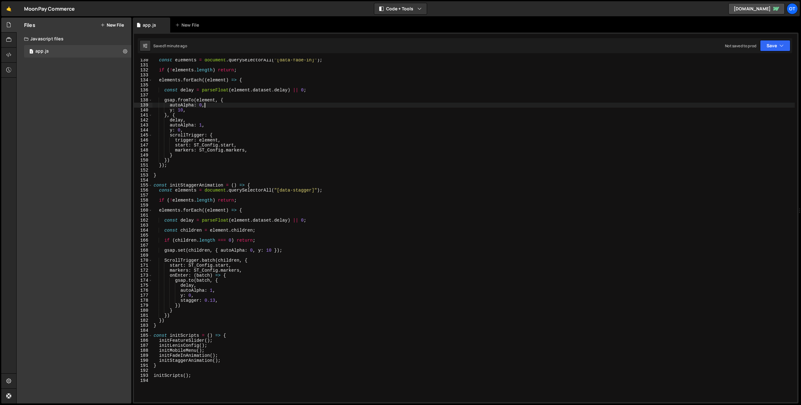
scroll to position [798, 0]
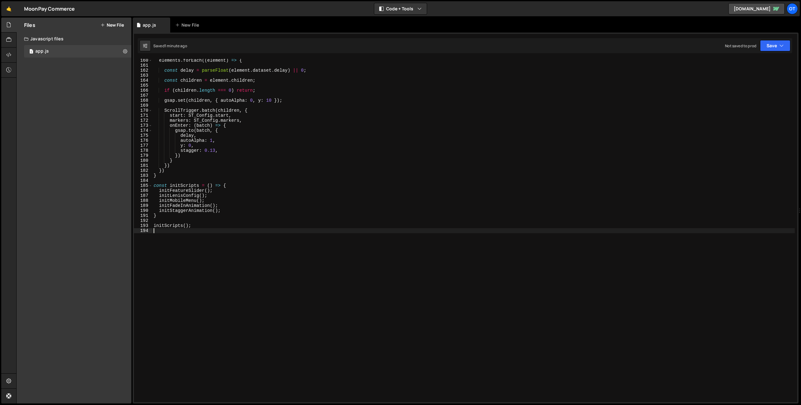
click at [202, 292] on div "elements . forEach (( element ) => { const delay = parseFloat ( element . datas…" at bounding box center [473, 234] width 643 height 353
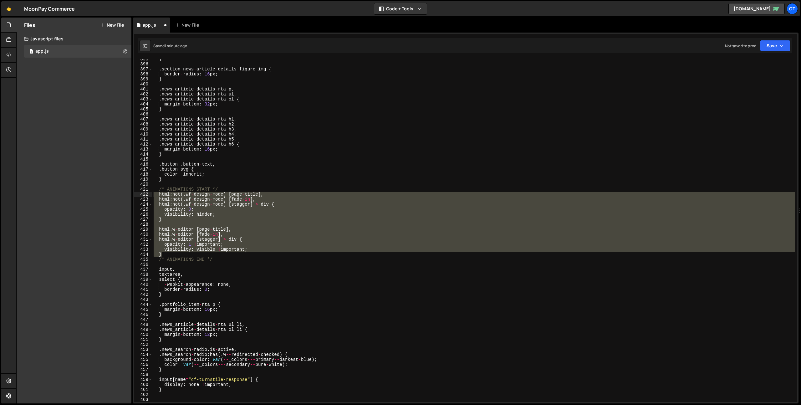
drag, startPoint x: 164, startPoint y: 248, endPoint x: 143, endPoint y: 192, distance: 58.8
click at [143, 192] on div "395 396 397 398 399 400 401 402 403 404 405 406 407 408 409 410 411 412 413 414…" at bounding box center [466, 230] width 664 height 343
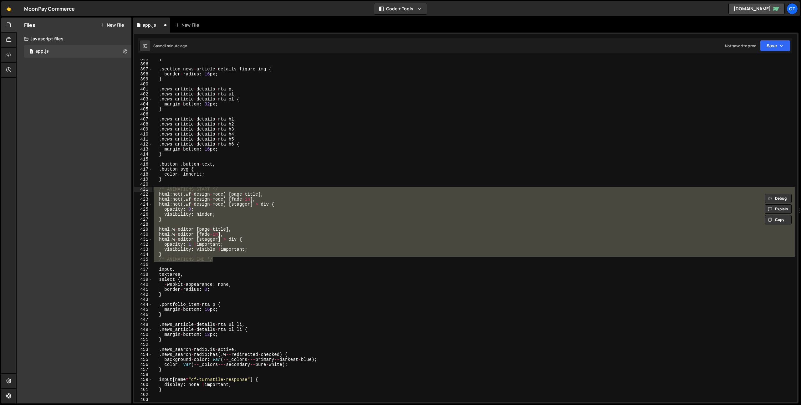
drag, startPoint x: 226, startPoint y: 261, endPoint x: 106, endPoint y: 191, distance: 138.6
click at [106, 191] on div "Files New File Javascript files 1 app.js 0 CSS files Copy share link Edit File …" at bounding box center [408, 211] width 785 height 386
type textarea "/* ANIMATIONS START */ html:not(.wf-design-mode) [page-title],"
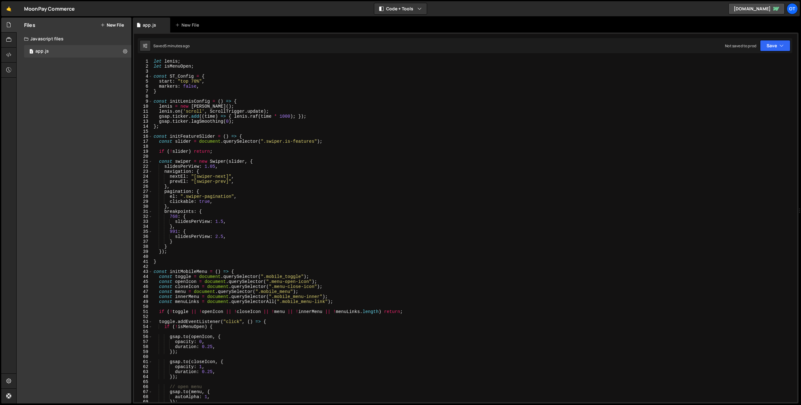
scroll to position [0, 0]
click at [194, 82] on div "let [PERSON_NAME] ; let isMenuOpen ; const ST_Config = { start : "top 70%" , ma…" at bounding box center [473, 235] width 643 height 353
type textarea "markers: false,"
